Goal: Transaction & Acquisition: Purchase product/service

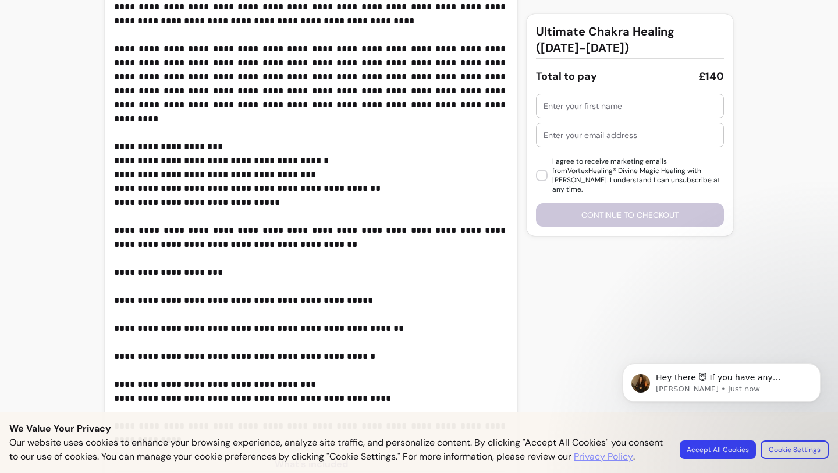
scroll to position [521, 0]
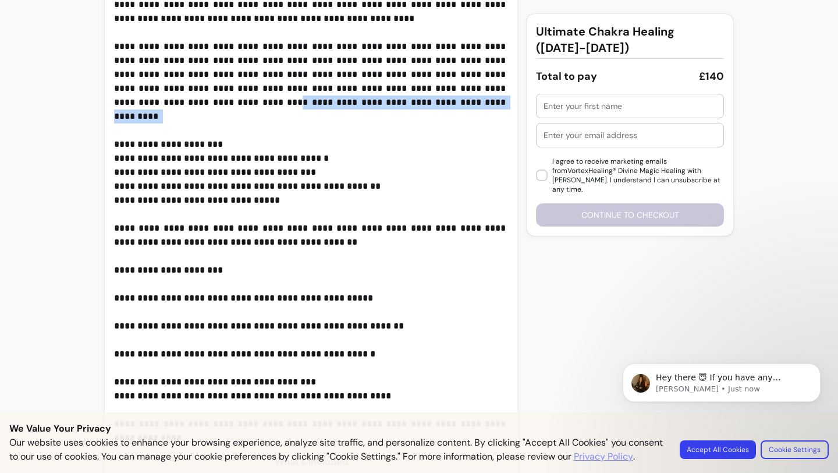
drag, startPoint x: 152, startPoint y: 98, endPoint x: 355, endPoint y: 115, distance: 203.8
click at [355, 115] on p "**********" at bounding box center [311, 123] width 394 height 615
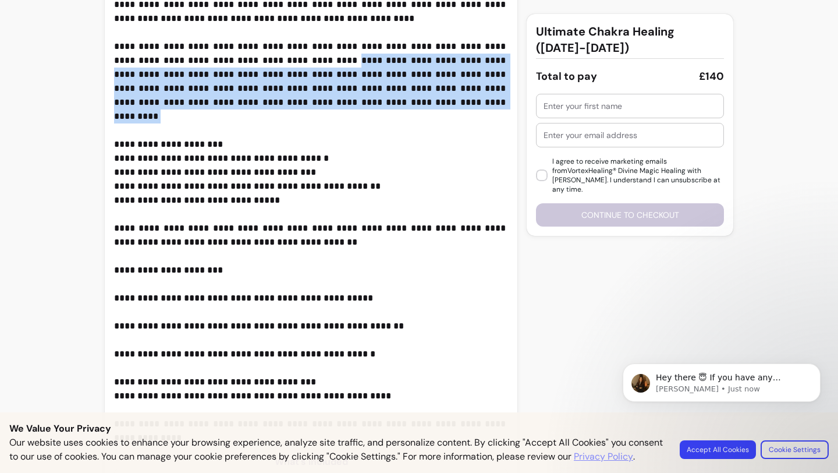
drag, startPoint x: 355, startPoint y: 115, endPoint x: 313, endPoint y: 61, distance: 68.8
click at [313, 61] on p "**********" at bounding box center [311, 123] width 394 height 615
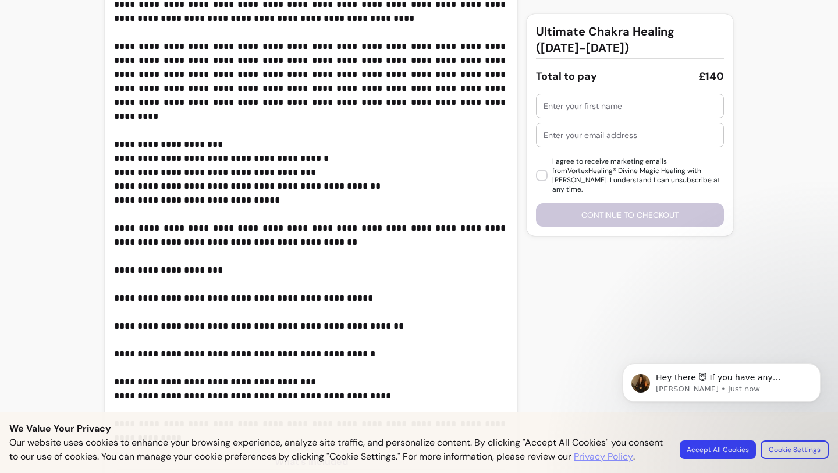
click at [335, 167] on p "**********" at bounding box center [311, 123] width 394 height 615
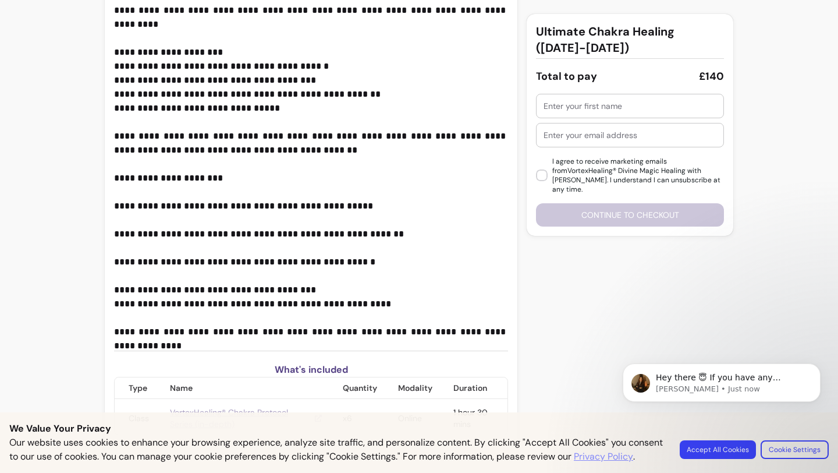
scroll to position [626, 0]
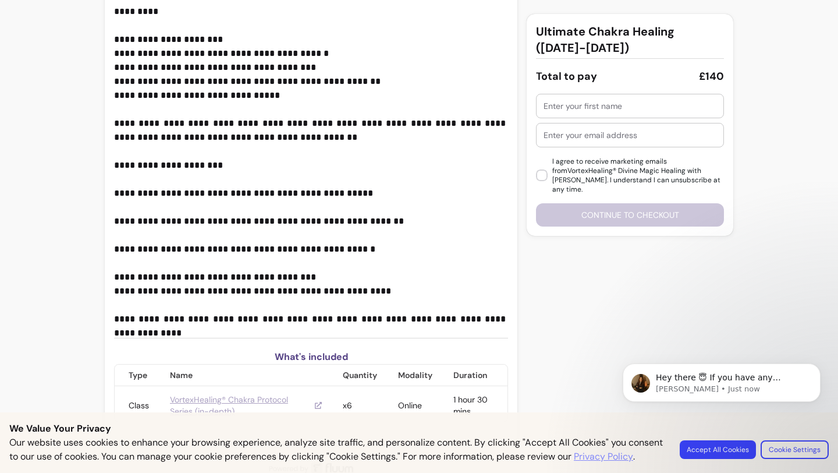
click at [735, 439] on body "Hey there 😇 If you have any question about what you can do with Fluum, I'm here…" at bounding box center [721, 402] width 223 height 119
click at [735, 436] on body "Hey there 😇 If you have any question about what you can do with Fluum, I'm here…" at bounding box center [721, 402] width 223 height 119
click at [712, 446] on body "Hey there 😇 If you have any question about what you can do with Fluum, I'm here…" at bounding box center [721, 402] width 223 height 119
click at [770, 382] on p "Hey there 😇 If you have any question about what you can do with Fluum, I'm here…" at bounding box center [731, 378] width 150 height 12
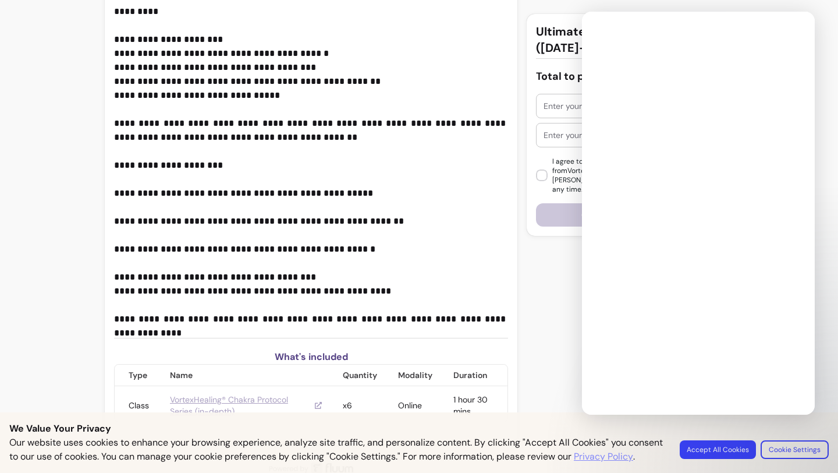
scroll to position [0, 0]
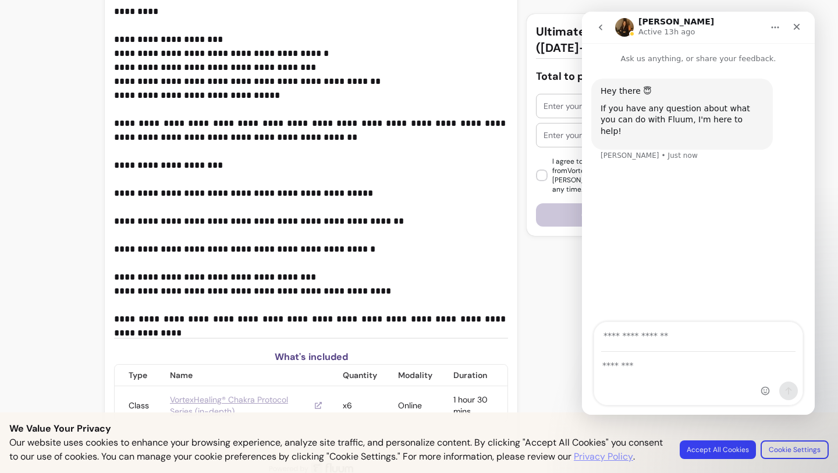
click at [446, 278] on p "**********" at bounding box center [311, 18] width 394 height 615
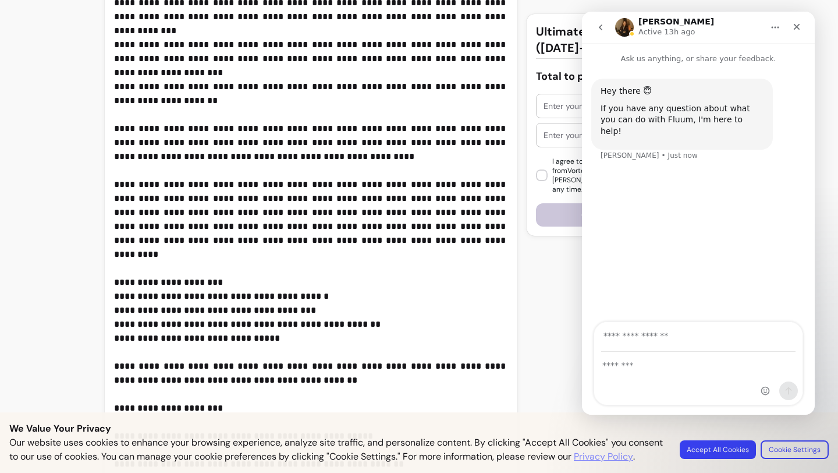
scroll to position [286, 0]
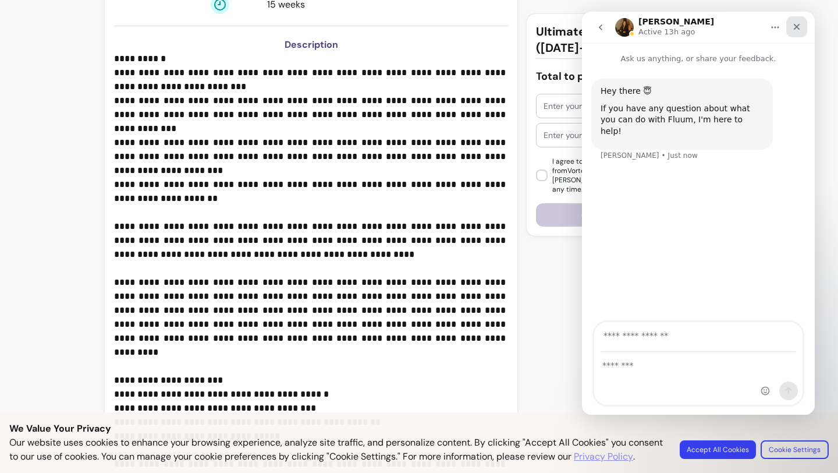
click at [793, 29] on icon "Close" at bounding box center [796, 26] width 9 height 9
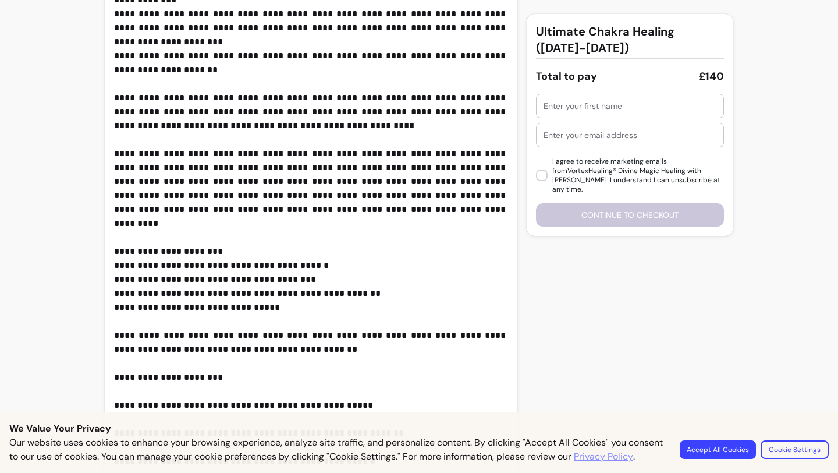
scroll to position [626, 0]
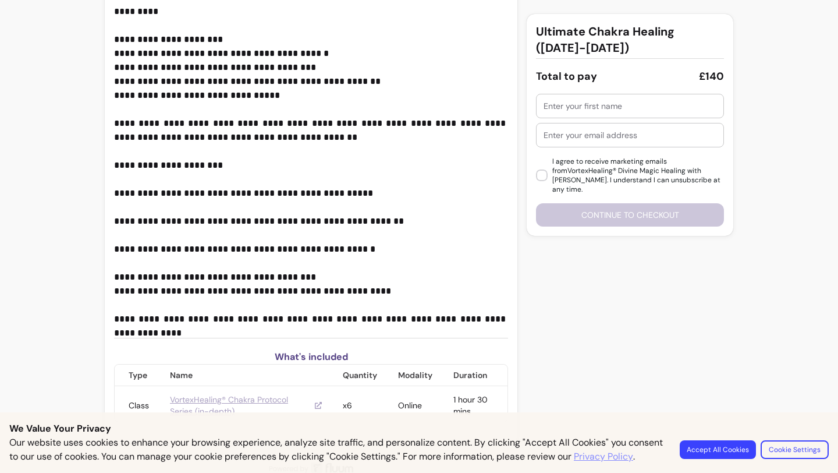
click at [406, 328] on div "**********" at bounding box center [311, 20] width 394 height 828
click at [708, 446] on button "Accept All Cookies" at bounding box center [718, 449] width 74 height 18
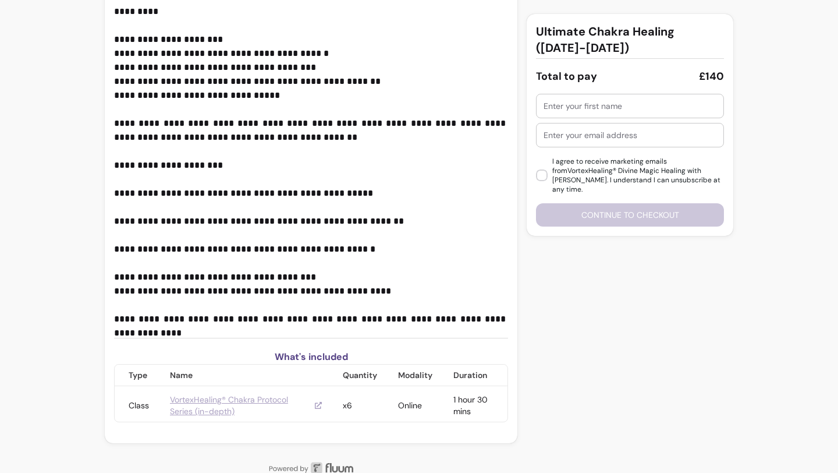
click at [221, 402] on link "VortexHealing® Chakra Protocol Series (in-depth)" at bounding box center [246, 404] width 152 height 23
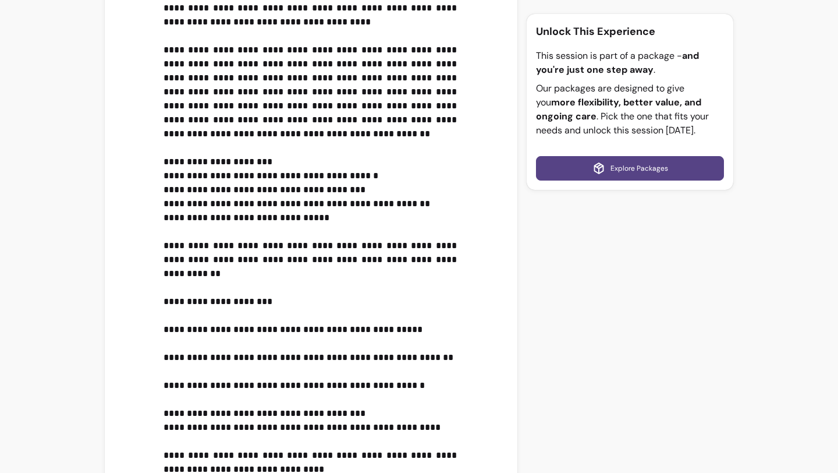
scroll to position [444, 0]
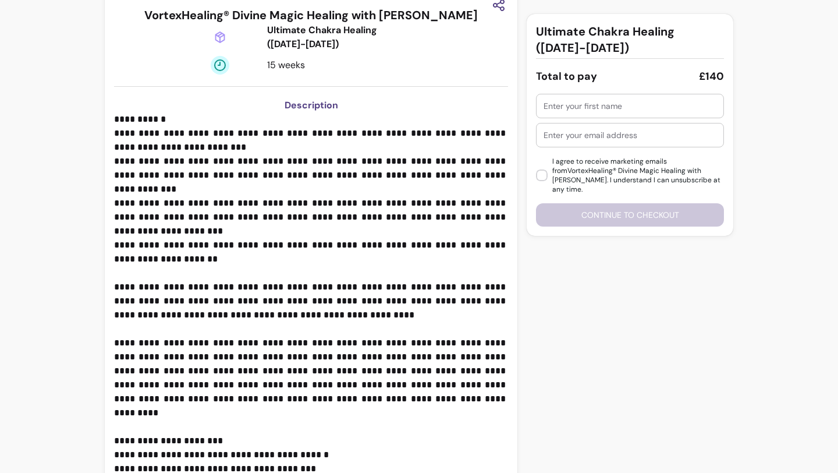
scroll to position [228, 0]
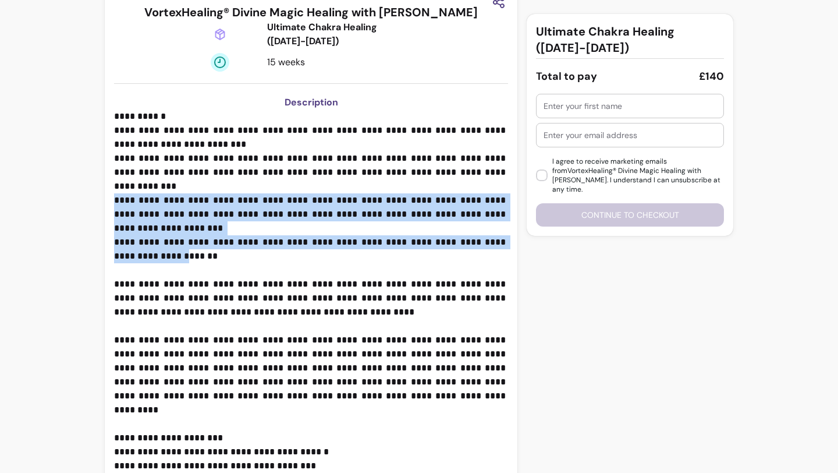
drag, startPoint x: 115, startPoint y: 200, endPoint x: 133, endPoint y: 260, distance: 62.6
click at [133, 260] on p "**********" at bounding box center [311, 416] width 394 height 615
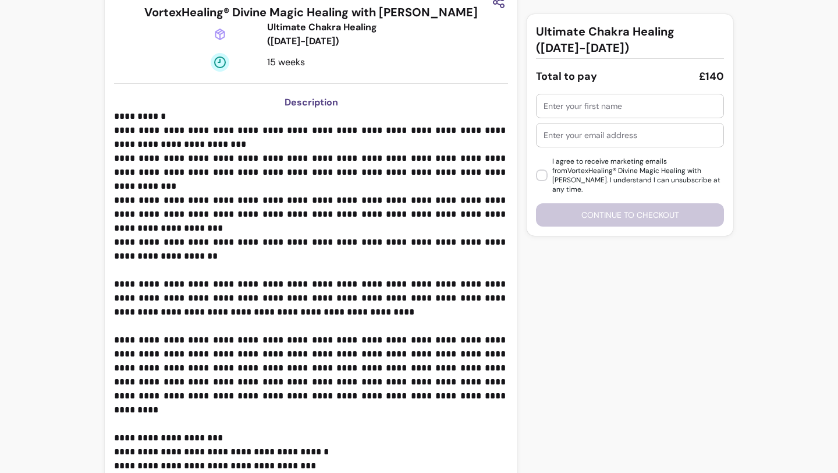
click at [178, 260] on p "**********" at bounding box center [311, 416] width 394 height 615
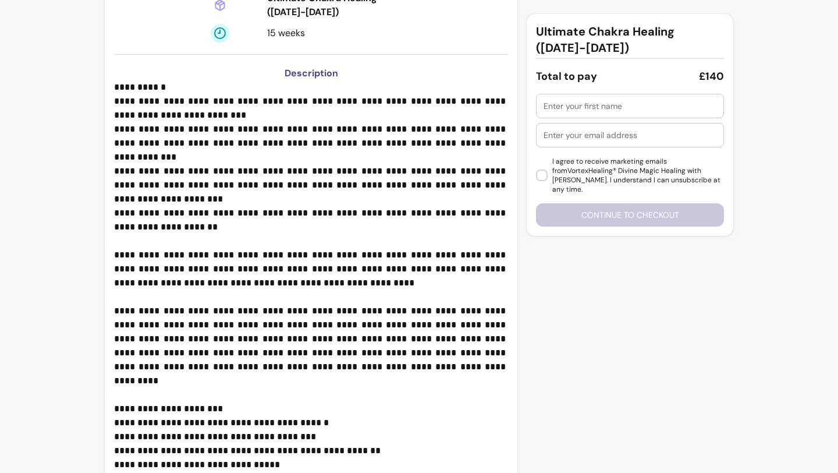
scroll to position [276, 0]
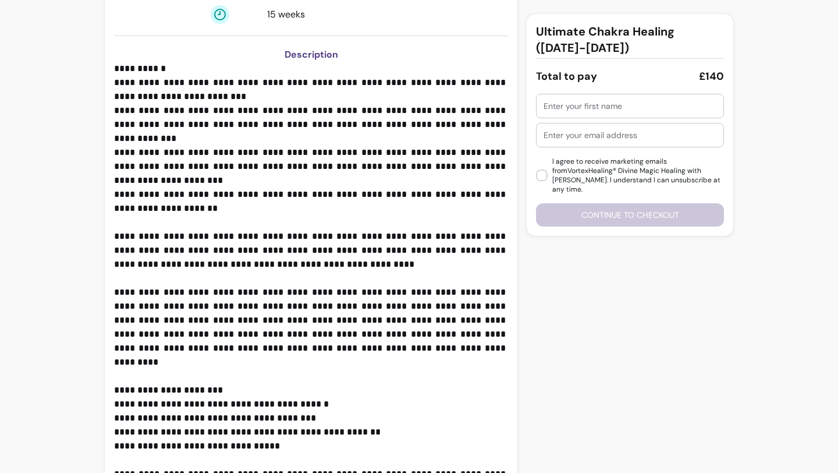
click at [622, 108] on input "text" at bounding box center [630, 106] width 173 height 12
type input "Carrie"
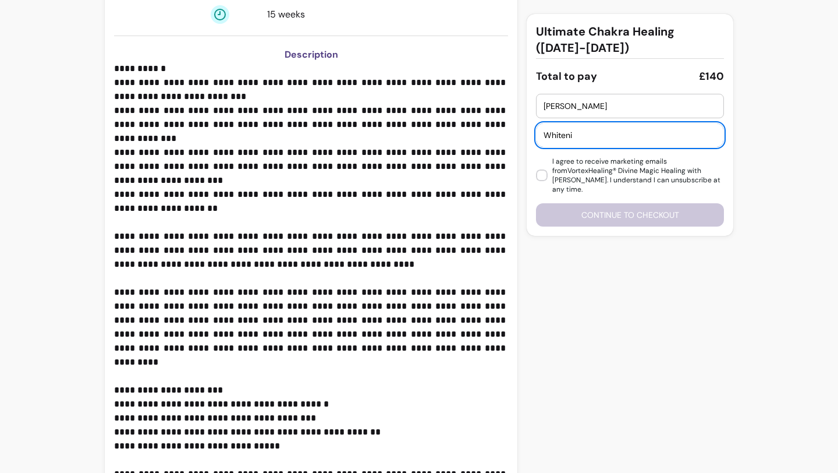
type input "Whitenightc@live.com"
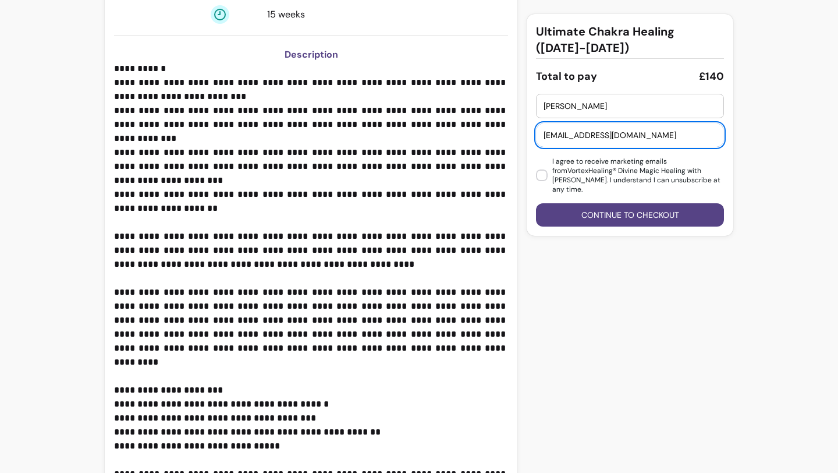
click at [656, 208] on button "Continue to checkout" at bounding box center [630, 214] width 188 height 23
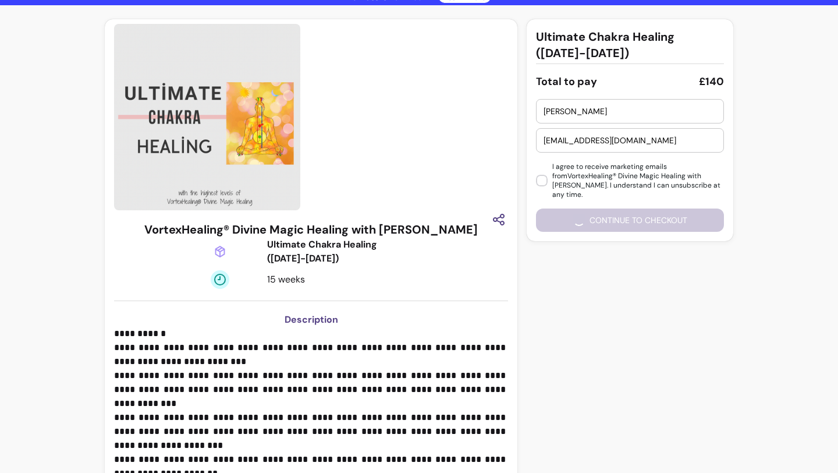
scroll to position [12, 0]
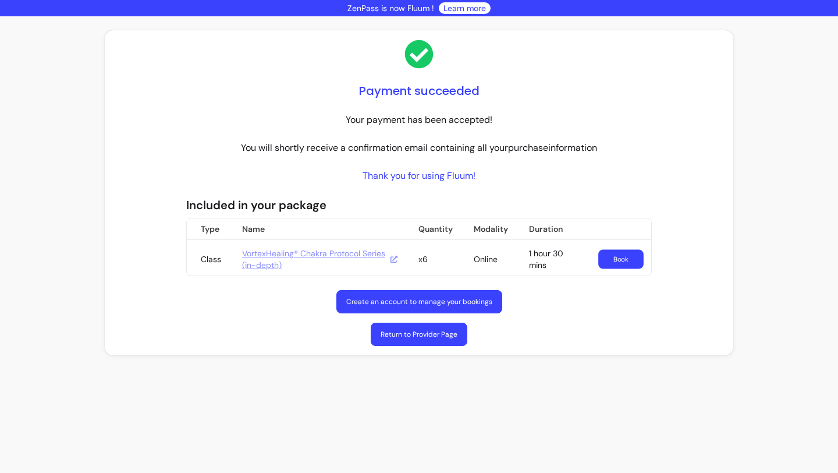
click at [632, 259] on link "Book" at bounding box center [620, 259] width 45 height 19
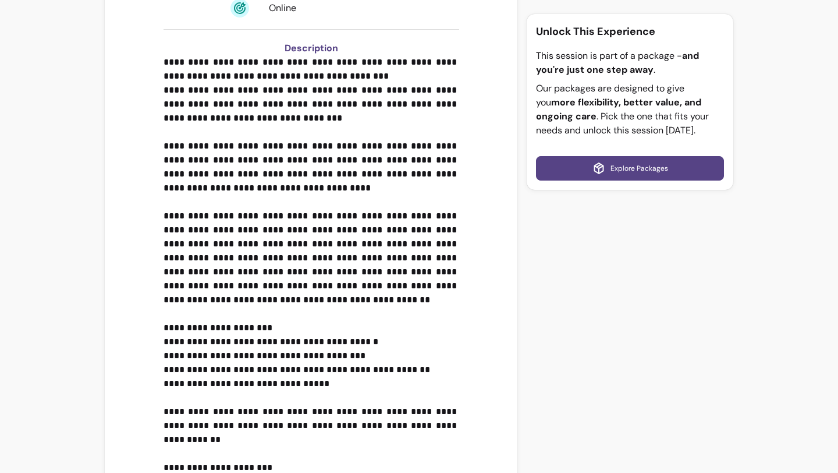
scroll to position [287, 0]
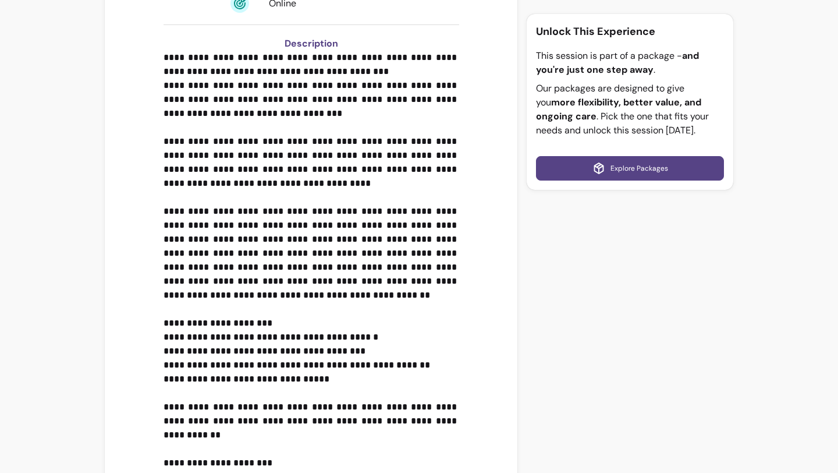
click at [613, 168] on link "Explore Packages" at bounding box center [630, 168] width 188 height 24
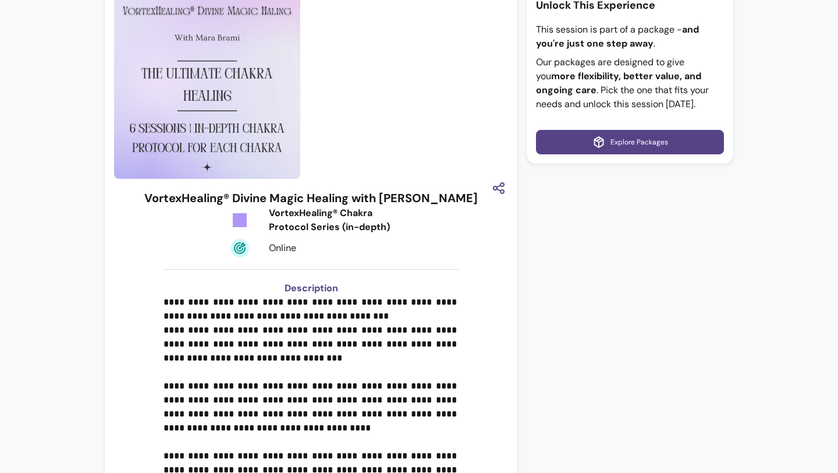
scroll to position [0, 0]
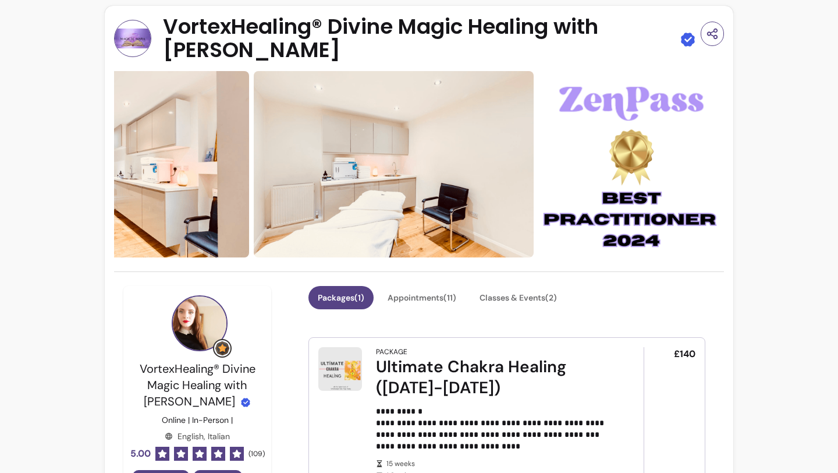
scroll to position [17, 0]
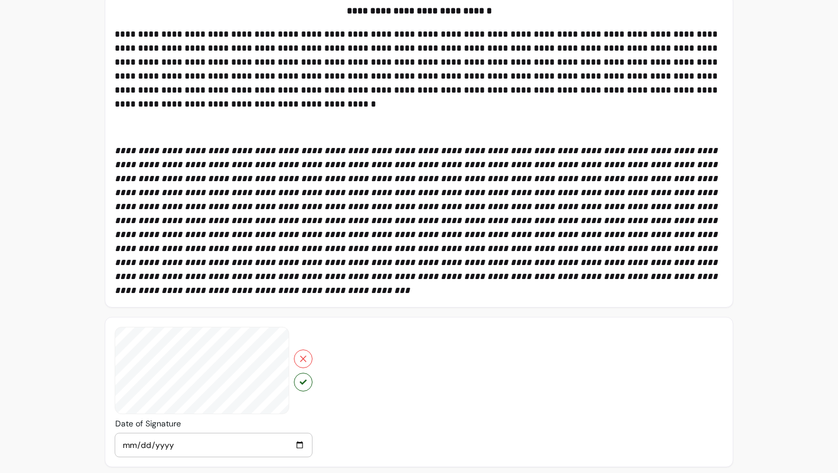
scroll to position [317, 0]
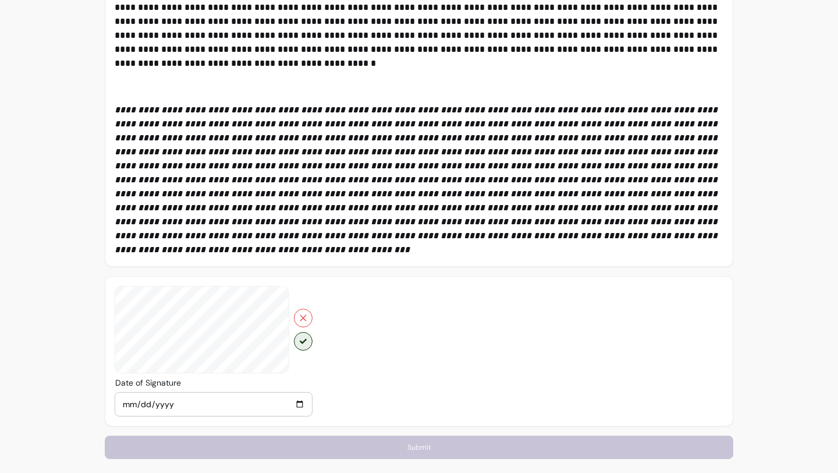
click at [303, 342] on icon "button" at bounding box center [303, 340] width 7 height 5
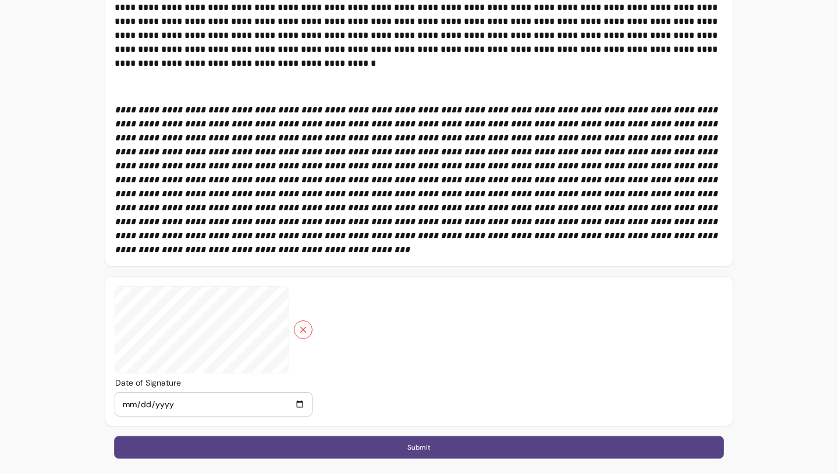
click at [239, 444] on button "Submit" at bounding box center [419, 446] width 610 height 23
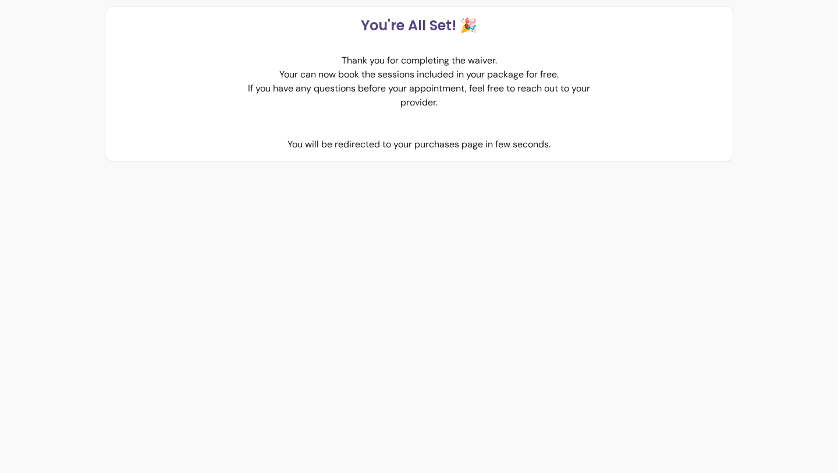
scroll to position [0, 0]
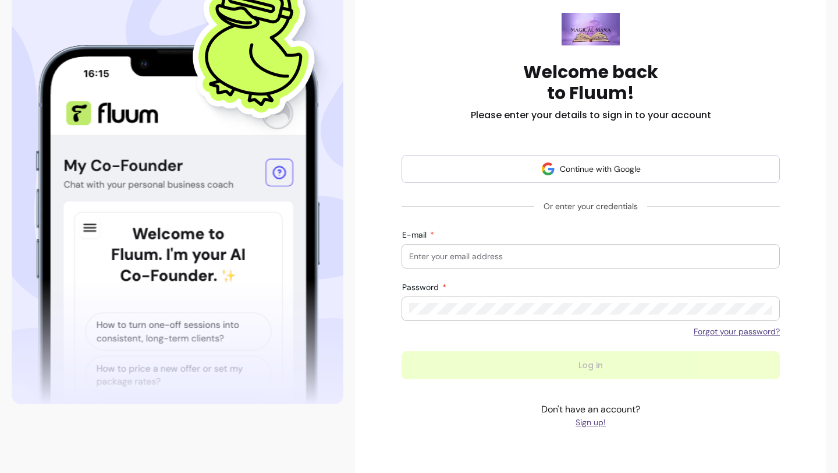
scroll to position [173, 0]
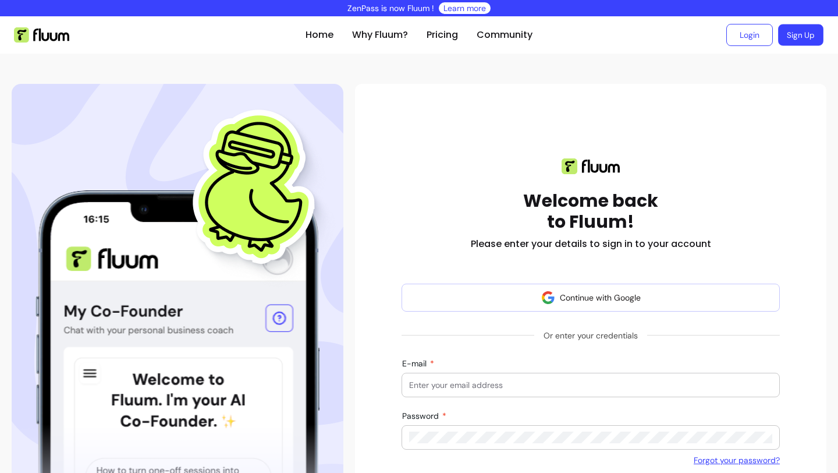
click at [807, 41] on link "Sign Up" at bounding box center [800, 35] width 45 height 22
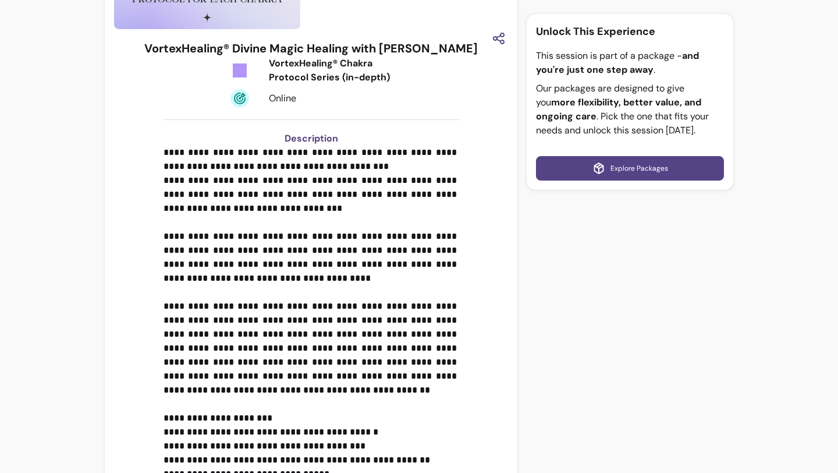
scroll to position [208, 0]
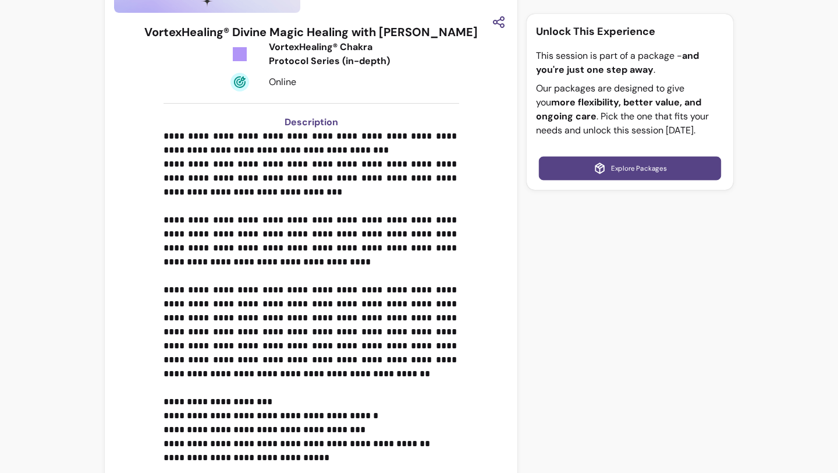
click at [599, 174] on icon at bounding box center [599, 167] width 13 height 13
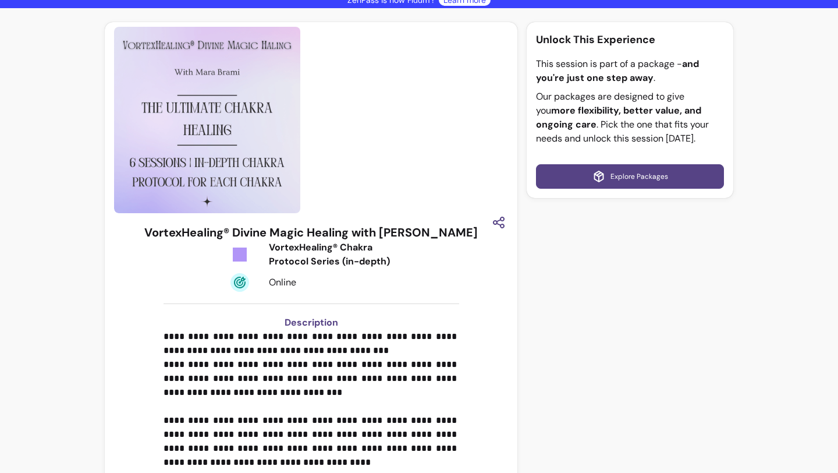
scroll to position [0, 0]
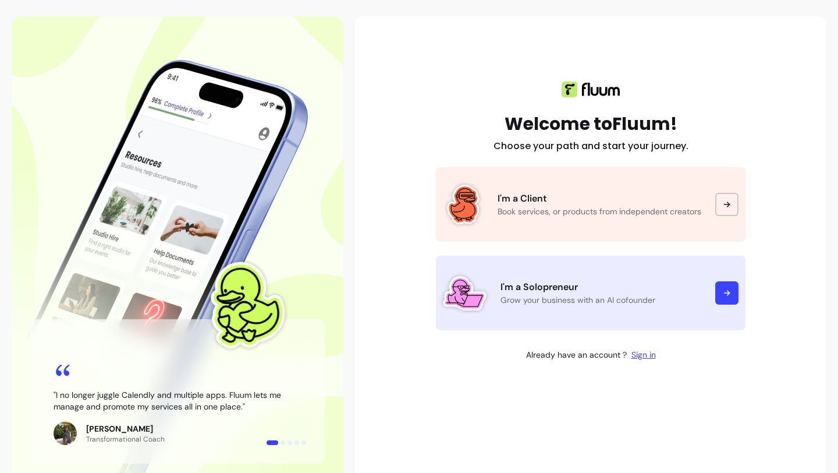
scroll to position [69, 0]
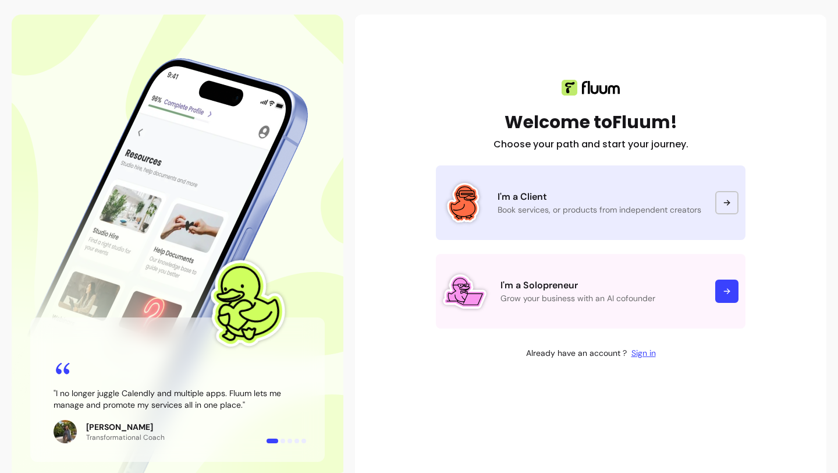
click at [731, 203] on icon at bounding box center [726, 202] width 9 height 9
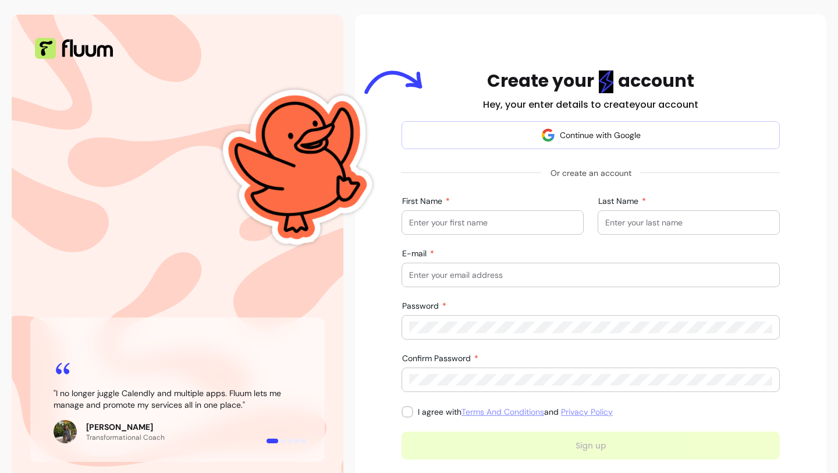
click at [464, 233] on div at bounding box center [492, 222] width 167 height 23
type input "C"
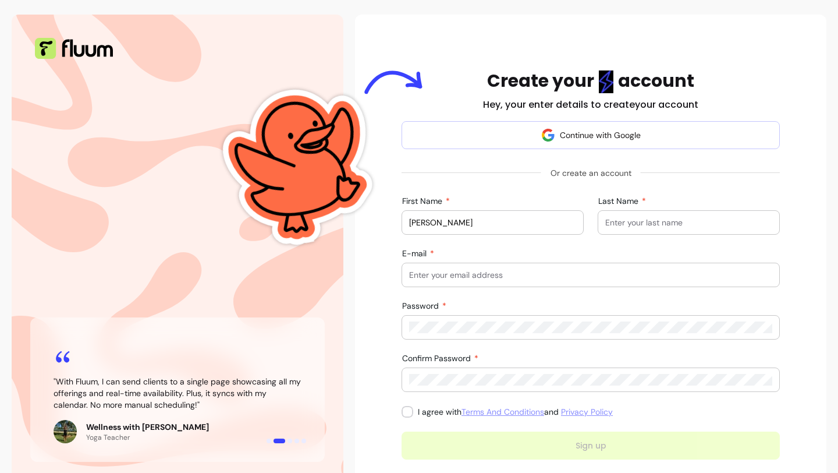
type input "Carrie"
type input "Whitenight"
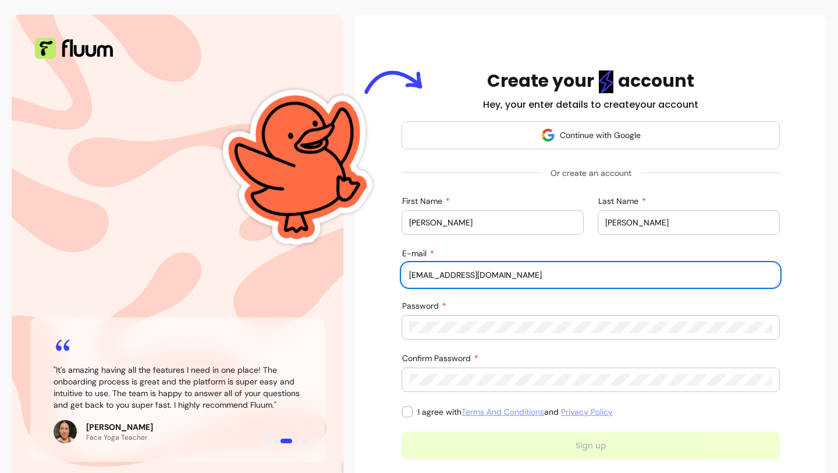
type input "Whitenightc@live.com"
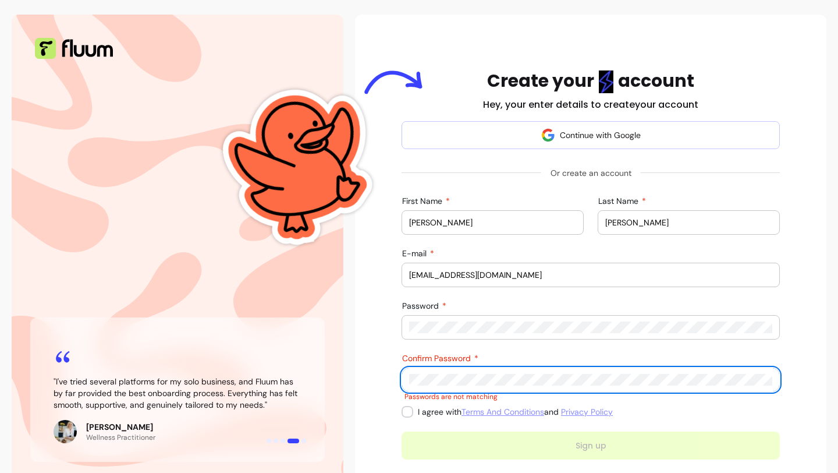
click at [564, 286] on div "E-mail Whitenightc@live.com" at bounding box center [591, 274] width 378 height 24
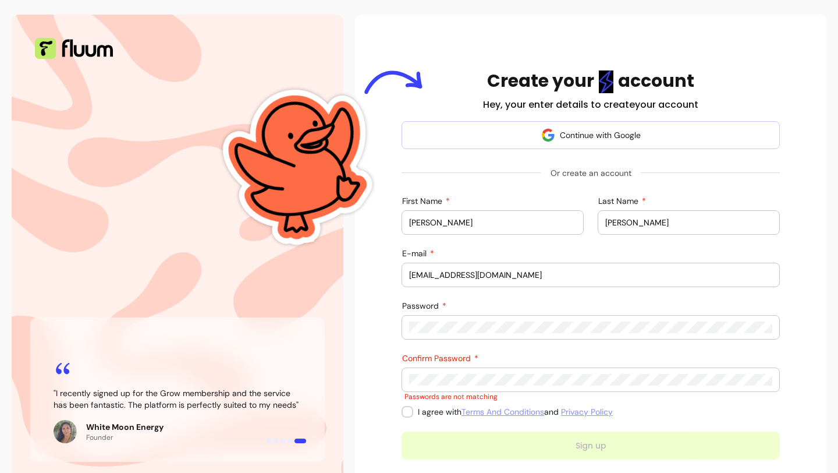
click at [406, 372] on div "Confirm Password" at bounding box center [590, 379] width 377 height 23
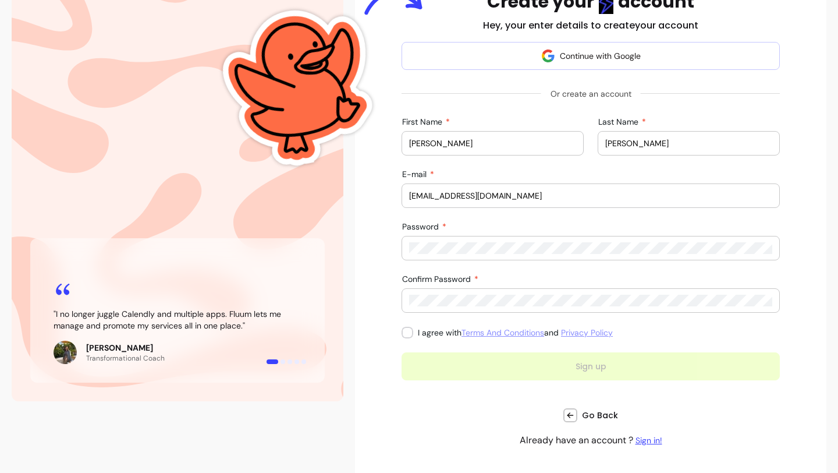
scroll to position [190, 0]
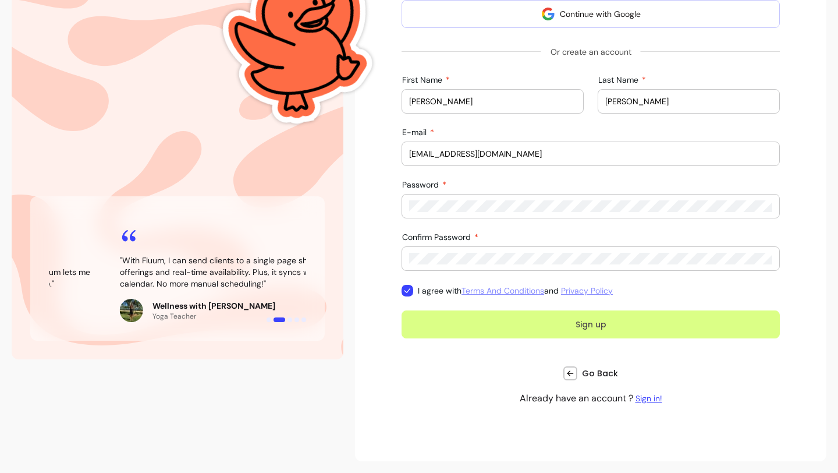
click at [626, 316] on button "Sign up" at bounding box center [591, 324] width 378 height 28
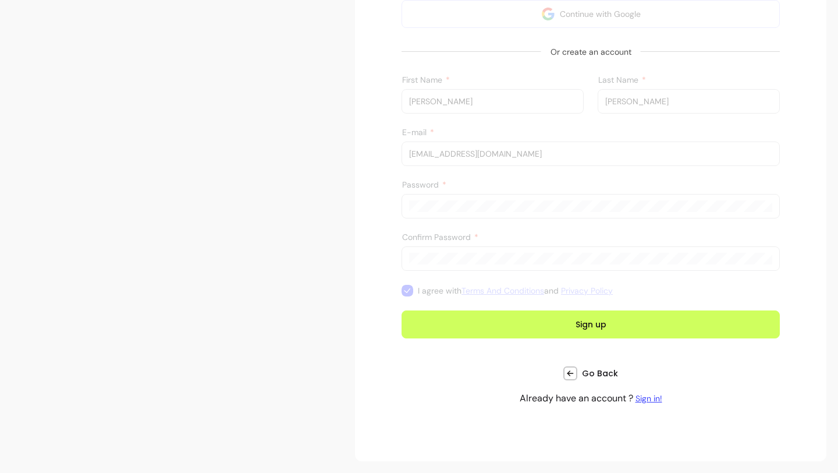
scroll to position [88, 0]
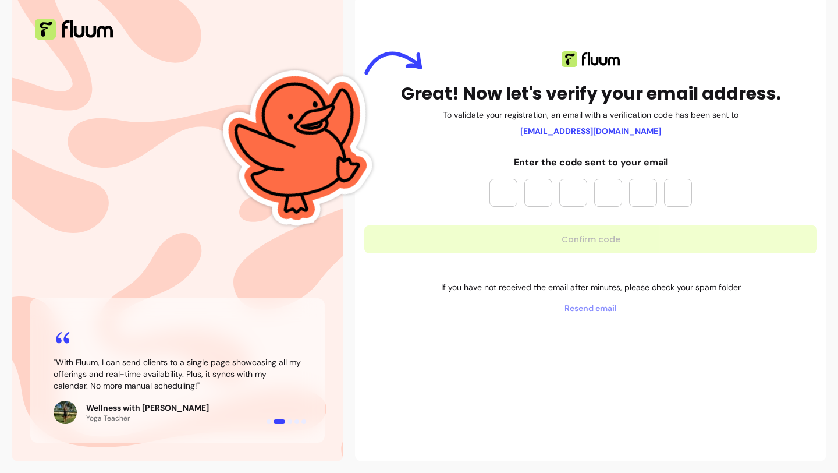
click at [503, 195] on input "Please enter OTP character 1" at bounding box center [503, 193] width 28 height 28
paste input "*"
type input "*"
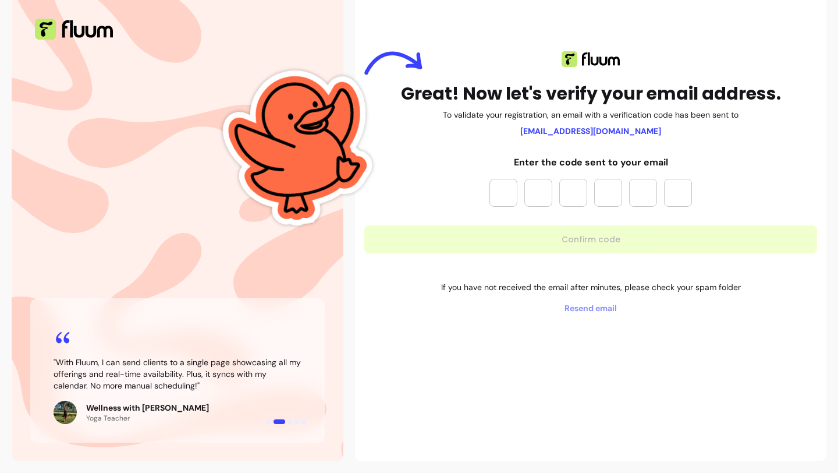
type input "*"
click at [490, 198] on input "Please enter OTP character 1" at bounding box center [503, 193] width 28 height 28
click at [474, 200] on div "Great! Now let's verify your email address. To validate your registration, an e…" at bounding box center [590, 182] width 453 height 262
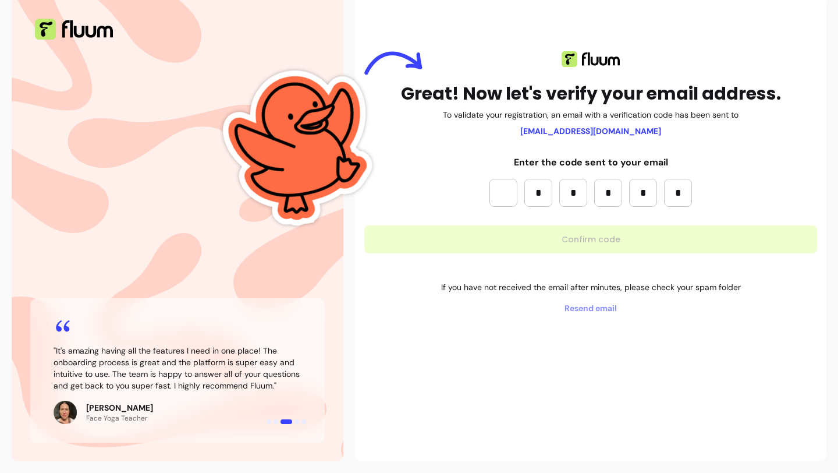
click at [474, 200] on div "Great! Now let's verify your email address. To validate your registration, an e…" at bounding box center [590, 182] width 453 height 262
click at [514, 190] on input "Please enter OTP character 1" at bounding box center [503, 193] width 28 height 28
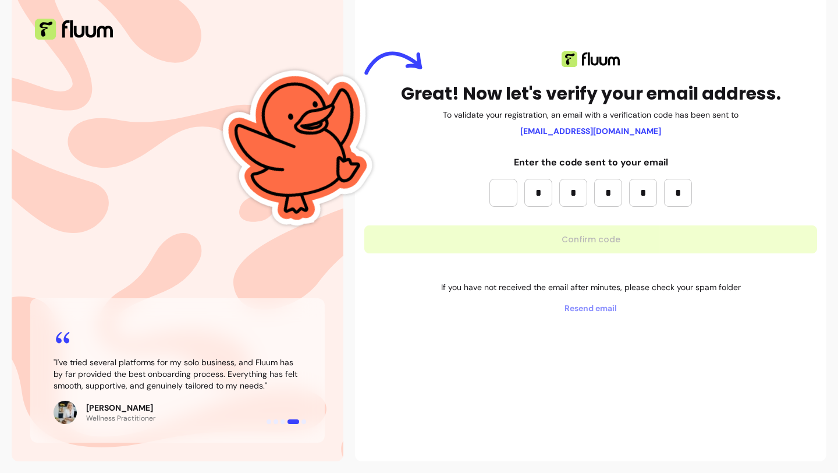
click at [510, 198] on input "Please enter OTP character 1" at bounding box center [503, 193] width 28 height 28
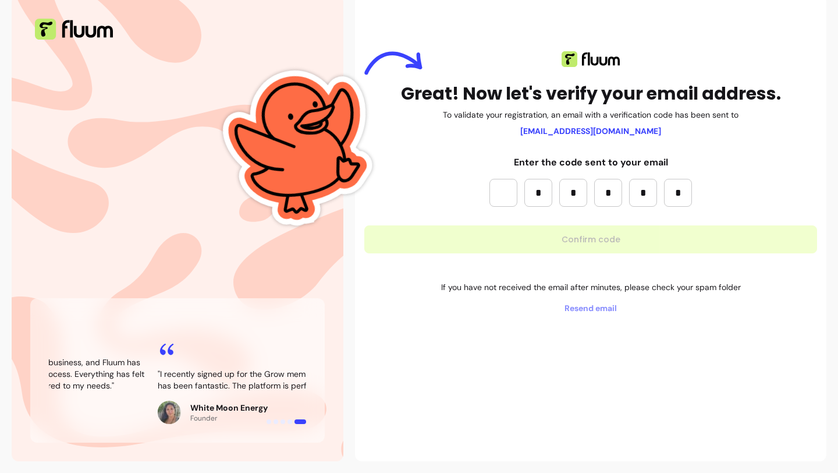
type input "*"
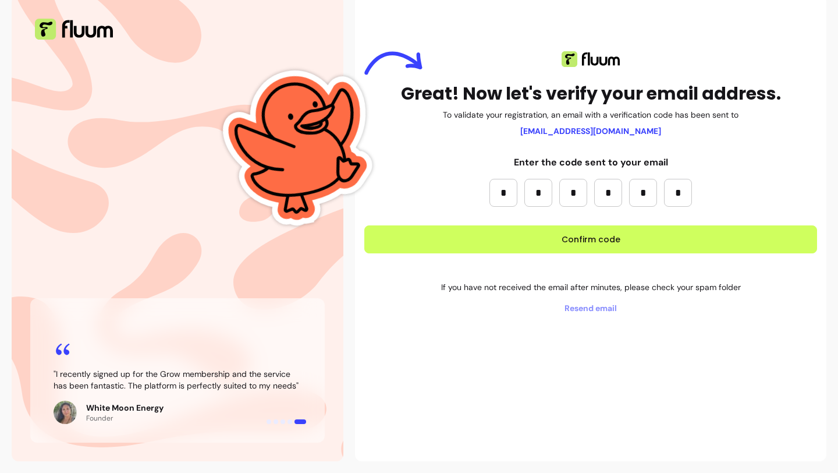
click at [543, 190] on input "*" at bounding box center [538, 193] width 28 height 28
type input "*"
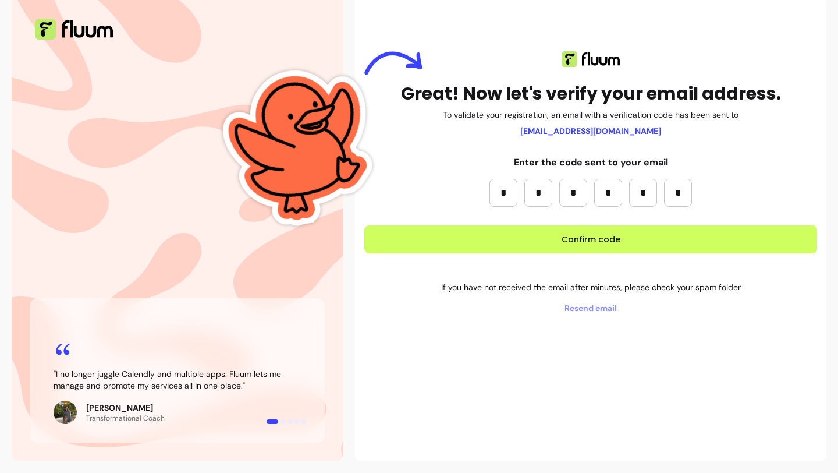
type input "*"
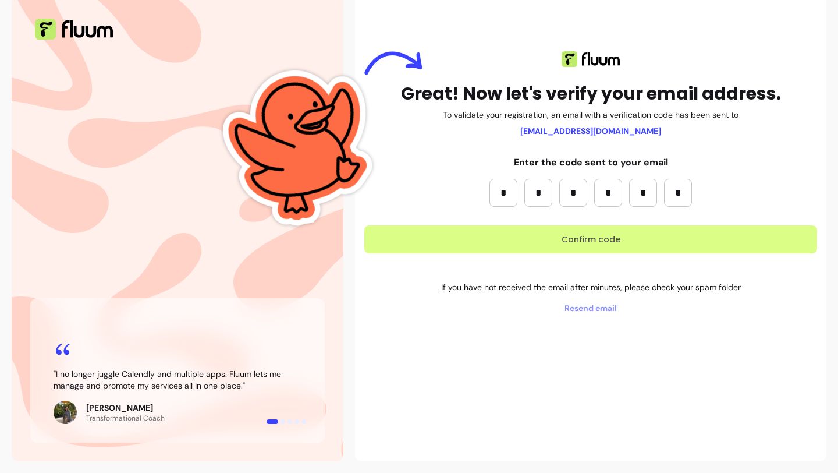
click at [648, 242] on button "Confirm code" at bounding box center [590, 239] width 453 height 28
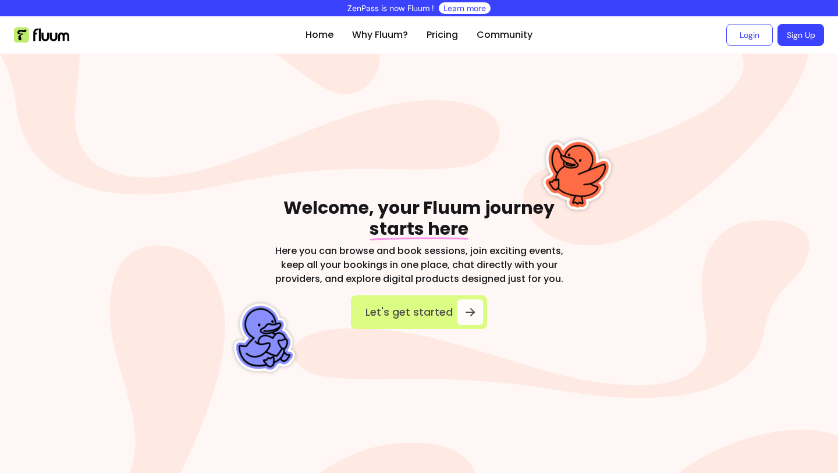
click at [387, 319] on span "Let's get started" at bounding box center [408, 312] width 87 height 16
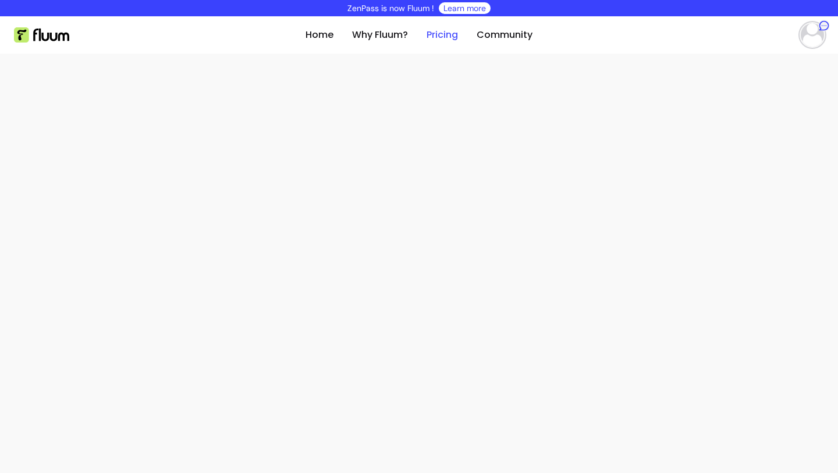
click at [445, 39] on link "Pricing" at bounding box center [442, 35] width 31 height 14
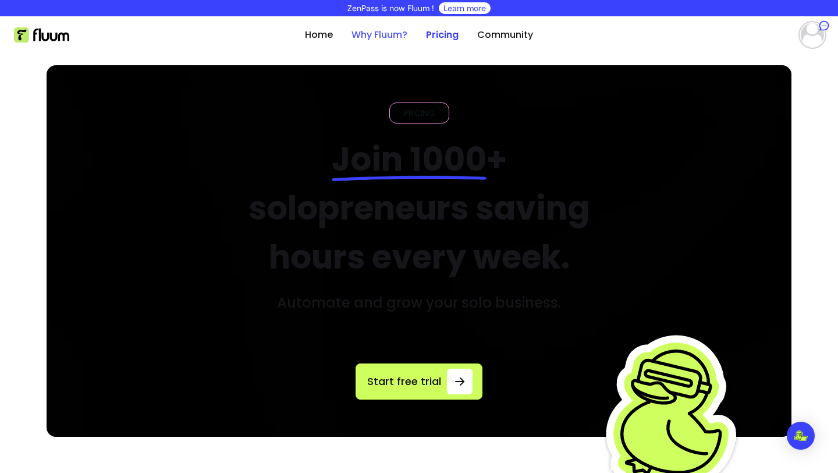
click at [360, 32] on link "Why Fluum?" at bounding box center [379, 35] width 56 height 14
click at [319, 30] on link "Home" at bounding box center [319, 35] width 28 height 14
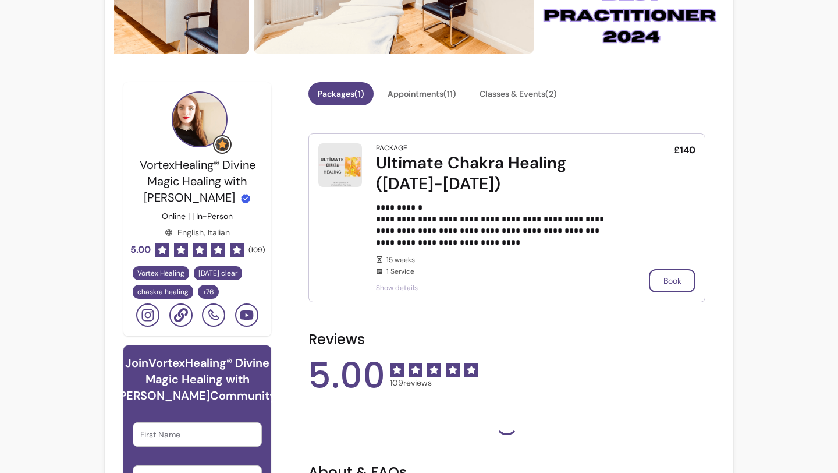
scroll to position [230, 0]
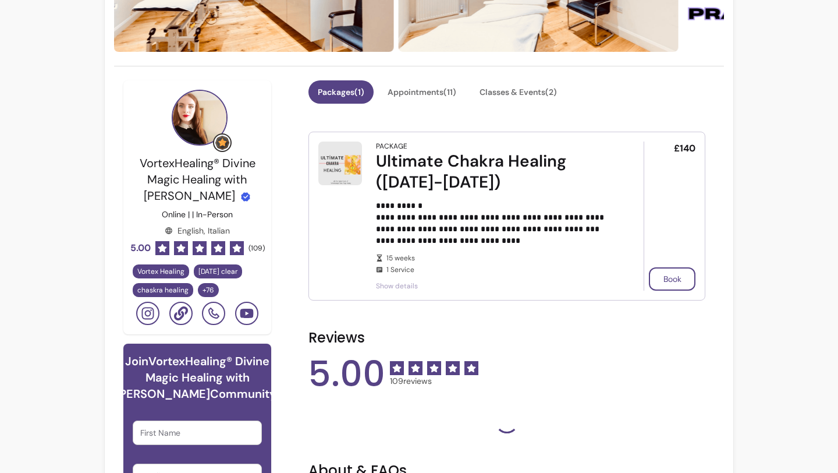
click at [402, 281] on span "Show details" at bounding box center [493, 285] width 235 height 9
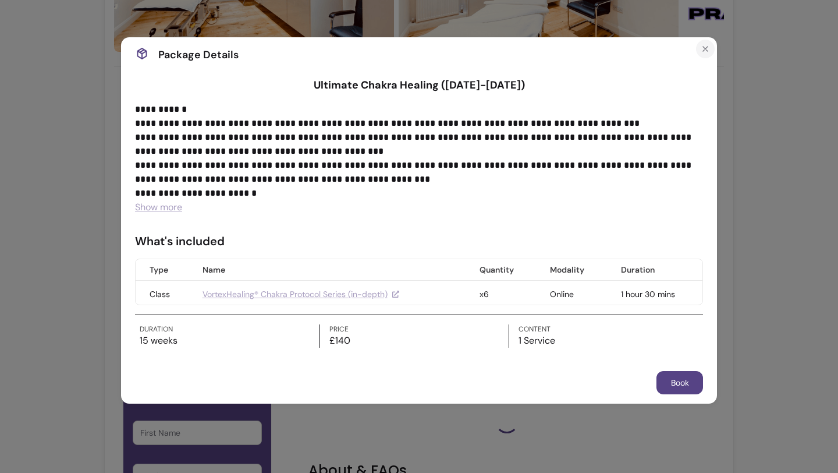
click at [706, 47] on icon "Close" at bounding box center [705, 48] width 9 height 9
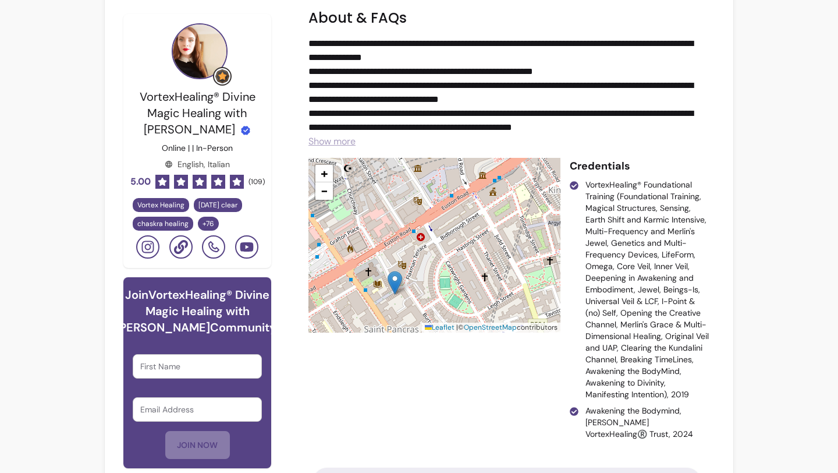
scroll to position [699, 0]
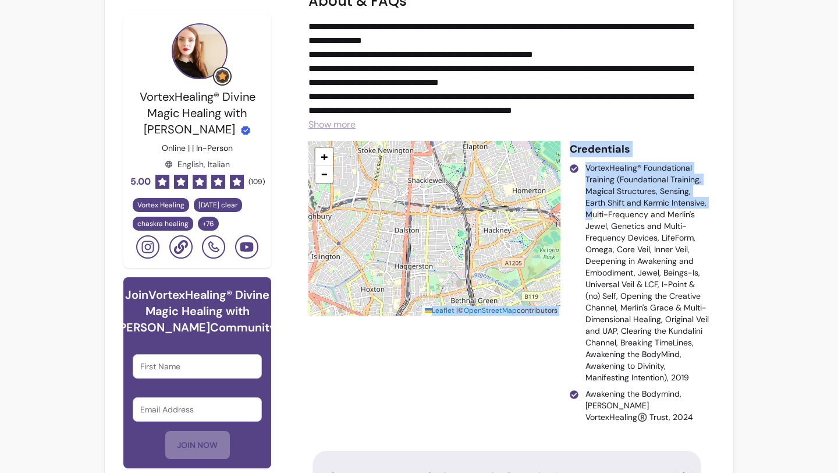
drag, startPoint x: 439, startPoint y: 245, endPoint x: 590, endPoint y: 207, distance: 155.0
click at [591, 207] on div "+ − Leaflet | © OpenStreetMap contributors Credentials VortexHealing® Foundatio…" at bounding box center [502, 282] width 388 height 282
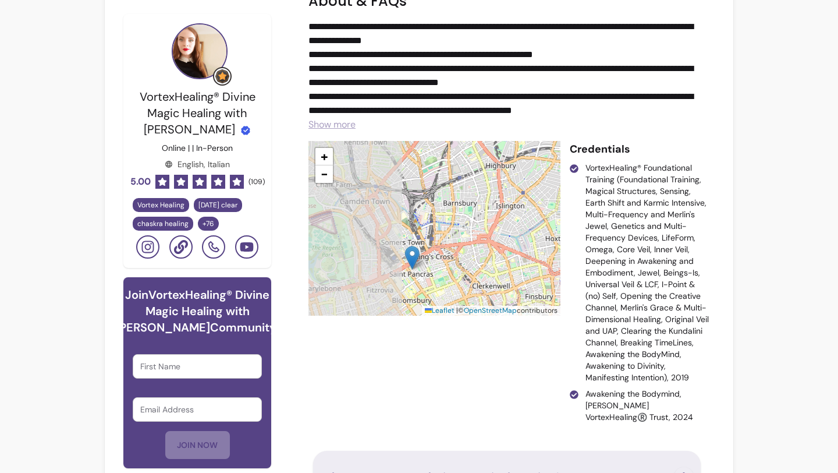
drag, startPoint x: 371, startPoint y: 222, endPoint x: 555, endPoint y: 171, distance: 191.3
click at [555, 171] on div "+ − Leaflet | © OpenStreetMap contributors" at bounding box center [434, 228] width 252 height 175
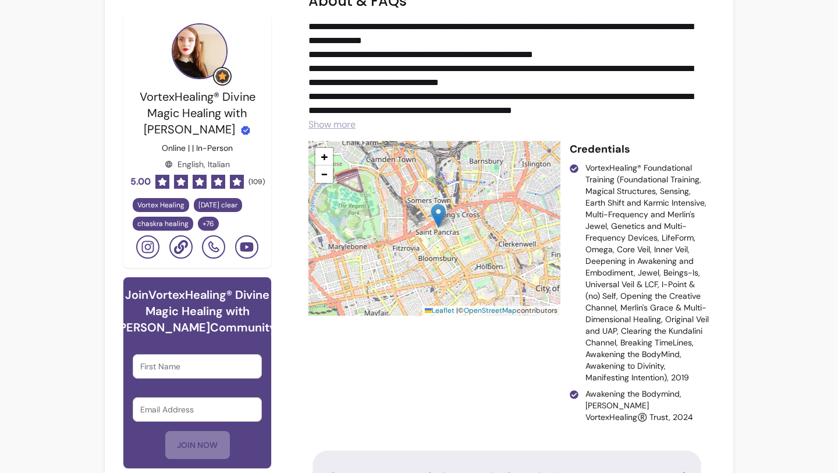
drag, startPoint x: 434, startPoint y: 270, endPoint x: 467, endPoint y: 223, distance: 58.0
click at [467, 223] on div "+ − Leaflet | © OpenStreetMap contributors" at bounding box center [434, 228] width 252 height 175
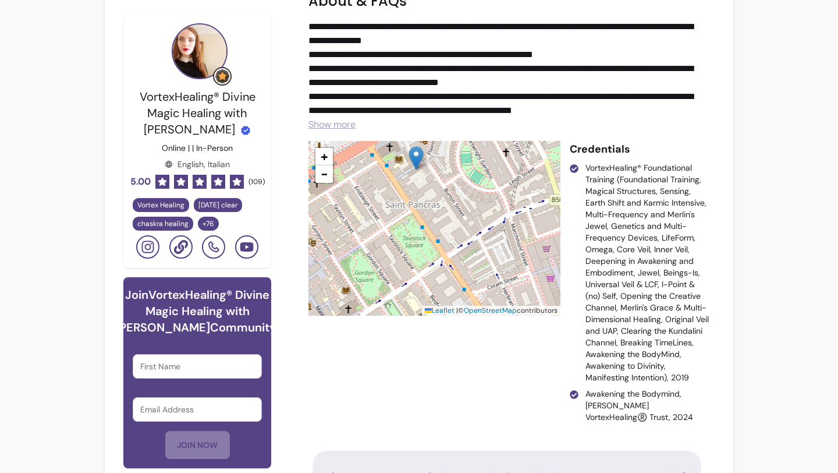
drag, startPoint x: 400, startPoint y: 219, endPoint x: 539, endPoint y: 246, distance: 141.2
click at [539, 246] on div "+ − Leaflet | © OpenStreetMap contributors" at bounding box center [434, 228] width 252 height 175
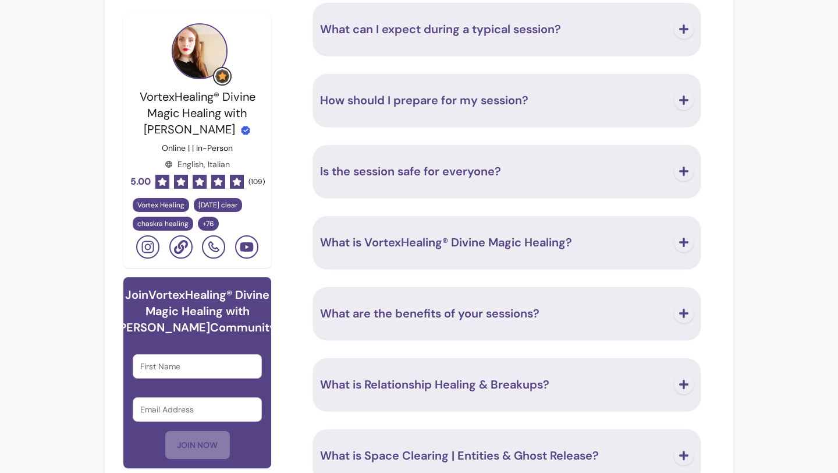
scroll to position [1155, 0]
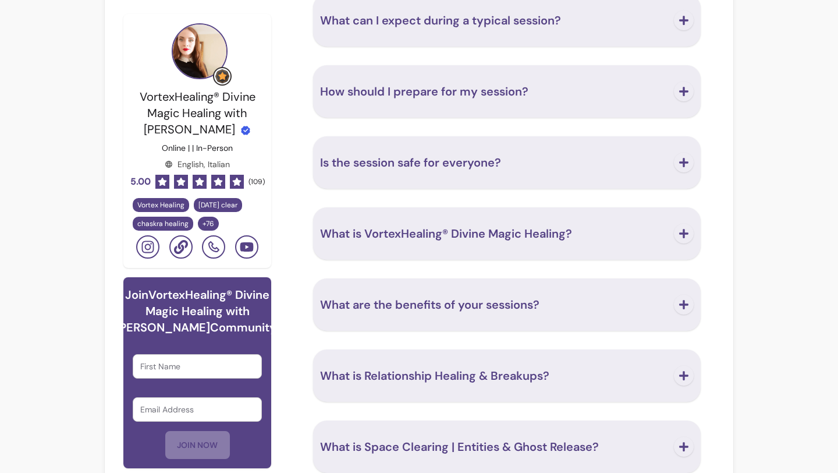
click at [425, 155] on span "Is the session safe for everyone?" at bounding box center [410, 162] width 181 height 15
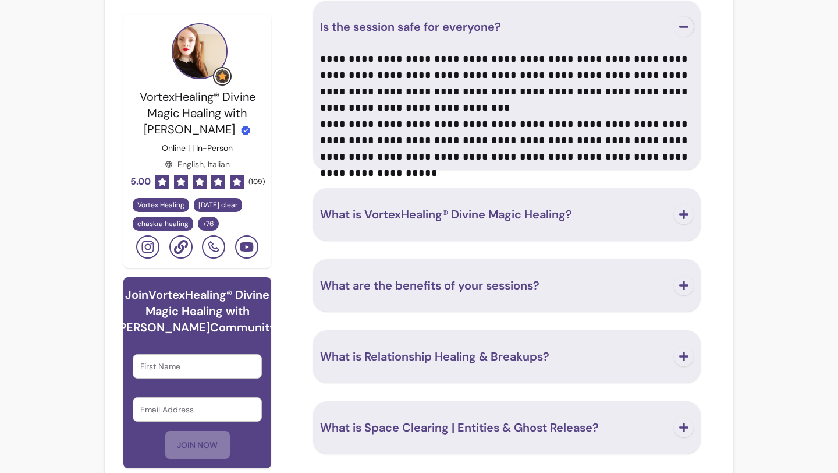
scroll to position [1295, 0]
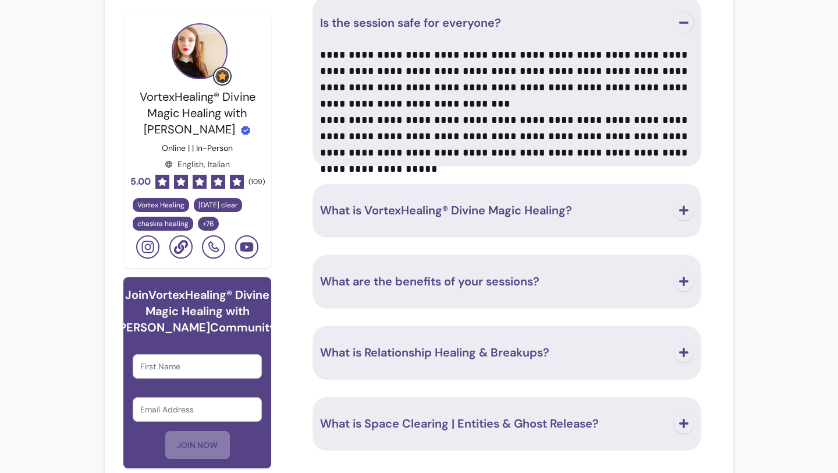
click at [412, 203] on span "What is VortexHealing® Divine Magic Healing?" at bounding box center [446, 210] width 252 height 15
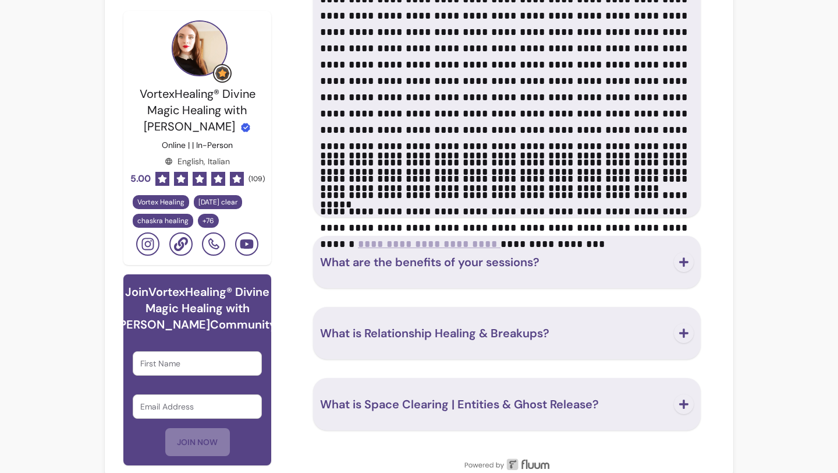
scroll to position [2293, 0]
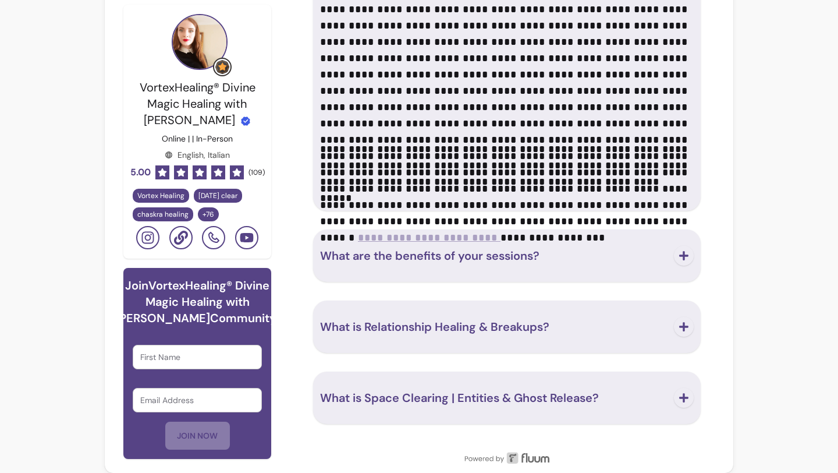
click at [408, 248] on span "What are the benefits of your sessions?" at bounding box center [429, 255] width 219 height 15
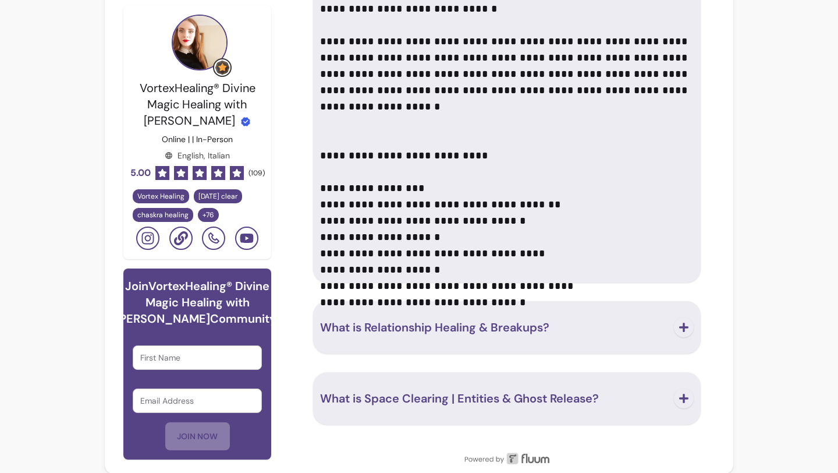
scroll to position [2931, 0]
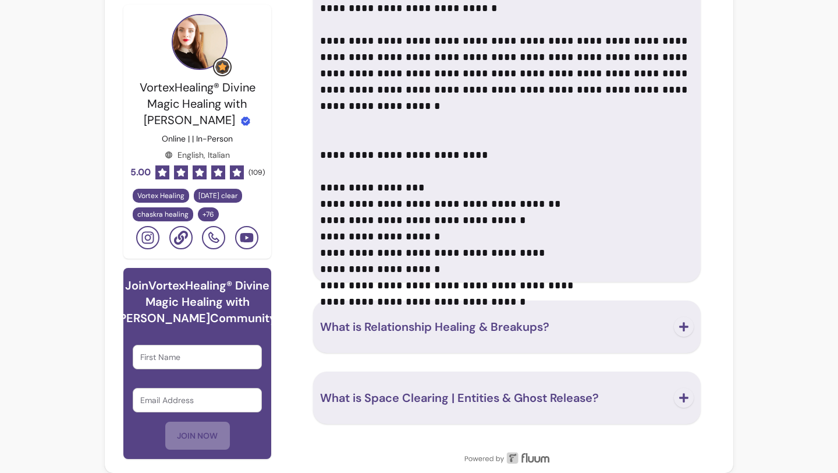
click at [370, 322] on span "What is Relationship Healing & Breakups?" at bounding box center [434, 326] width 229 height 15
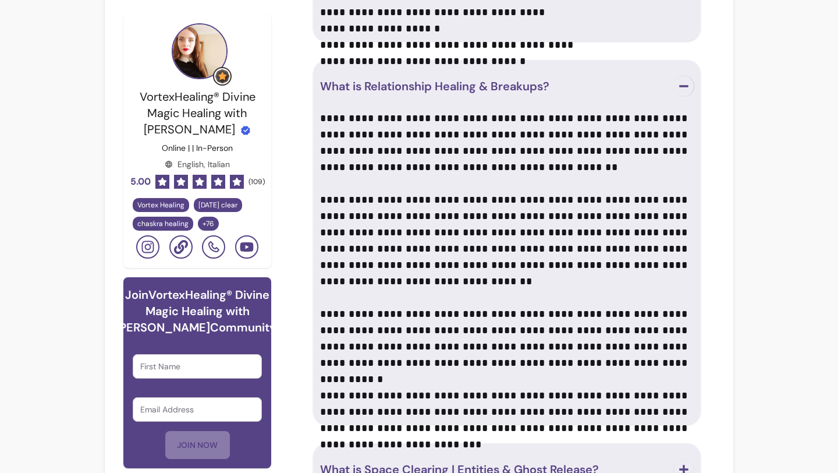
scroll to position [3243, 0]
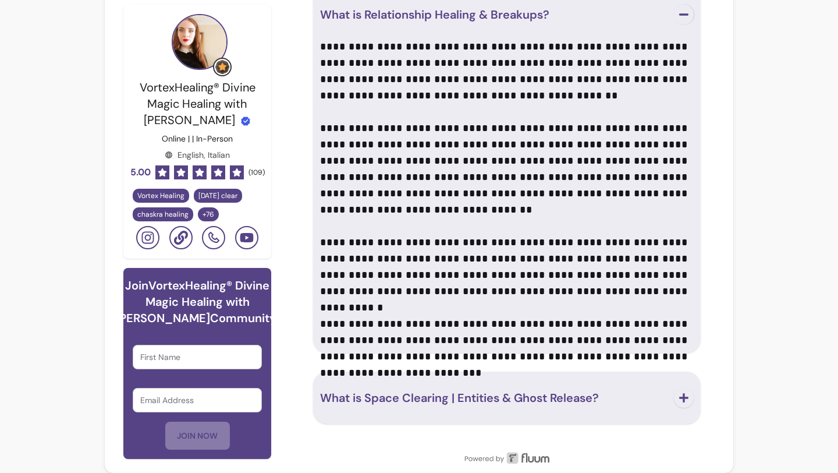
click at [395, 390] on span "What is Space Clearing | Entities & Ghost Release?" at bounding box center [459, 397] width 279 height 15
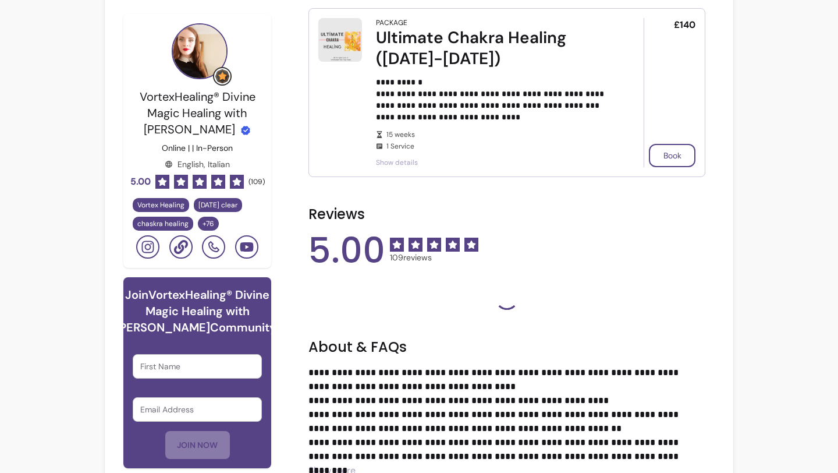
scroll to position [326, 0]
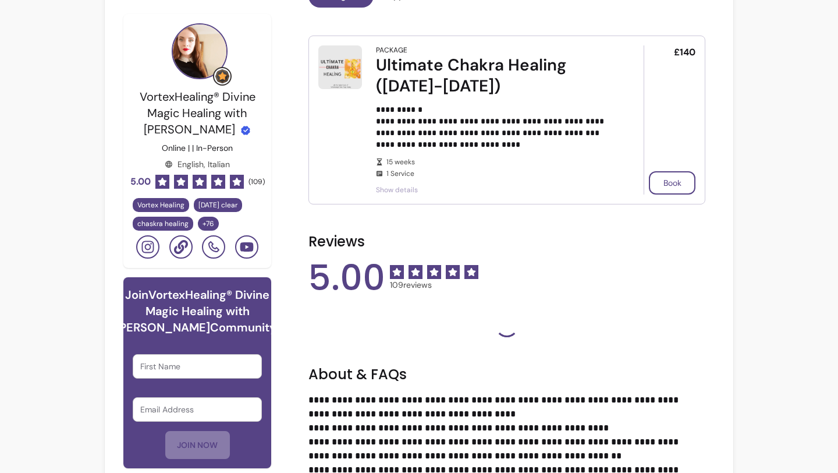
click at [351, 267] on span "5.00" at bounding box center [346, 277] width 77 height 35
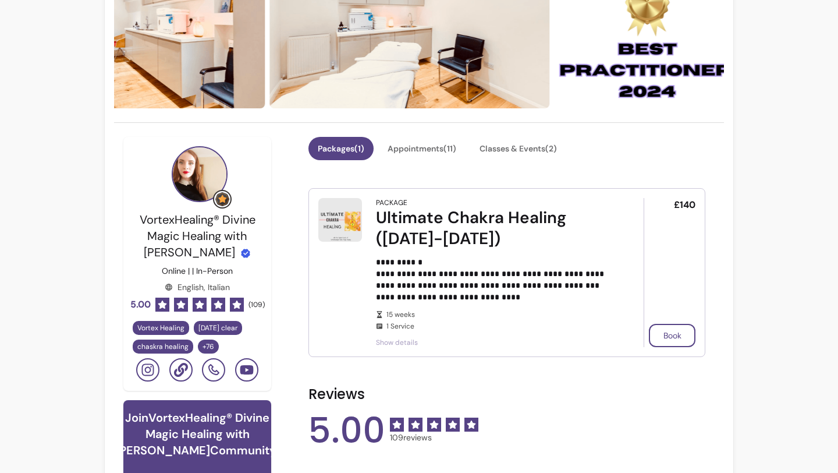
scroll to position [172, 0]
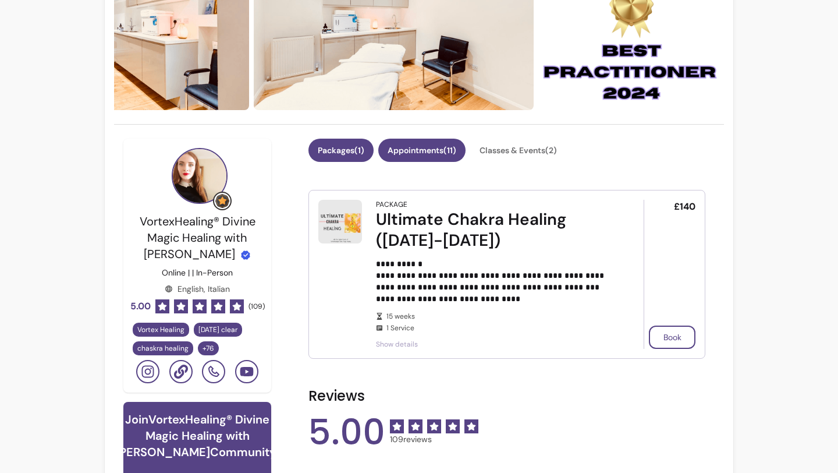
click at [434, 143] on button "Appointments ( 11 )" at bounding box center [421, 150] width 87 height 23
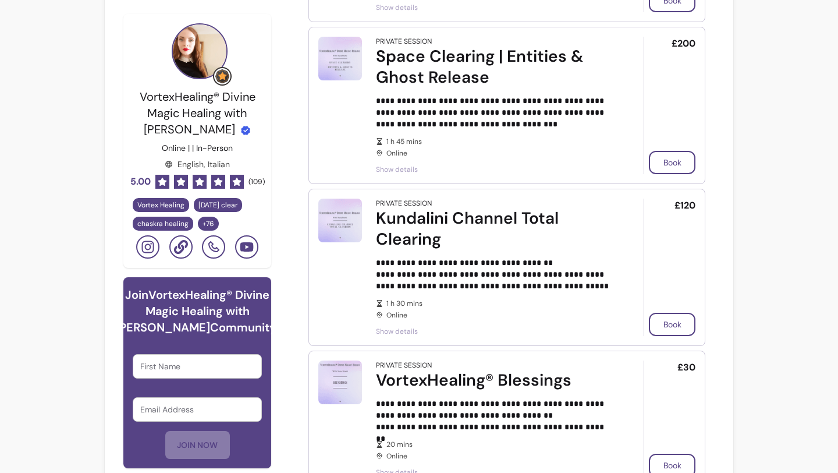
scroll to position [1476, 0]
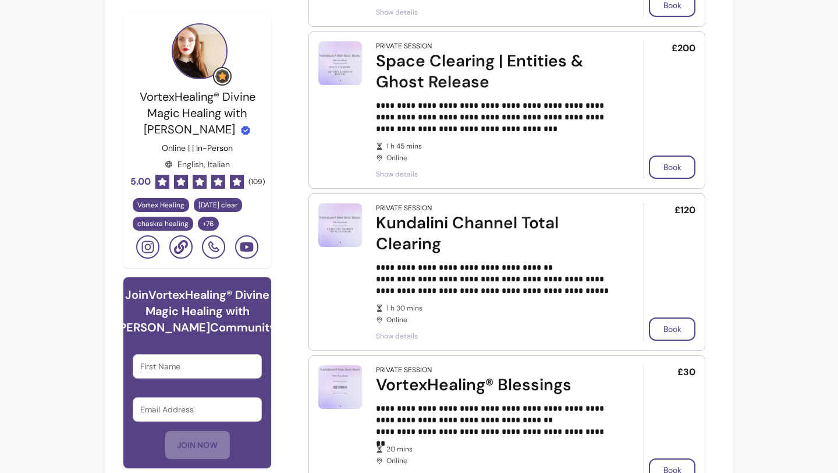
click at [402, 331] on span "Show details" at bounding box center [493, 335] width 235 height 9
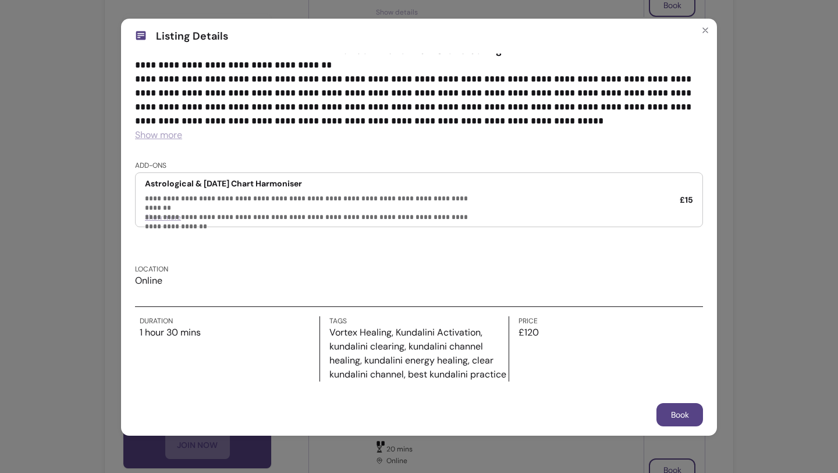
scroll to position [18, 0]
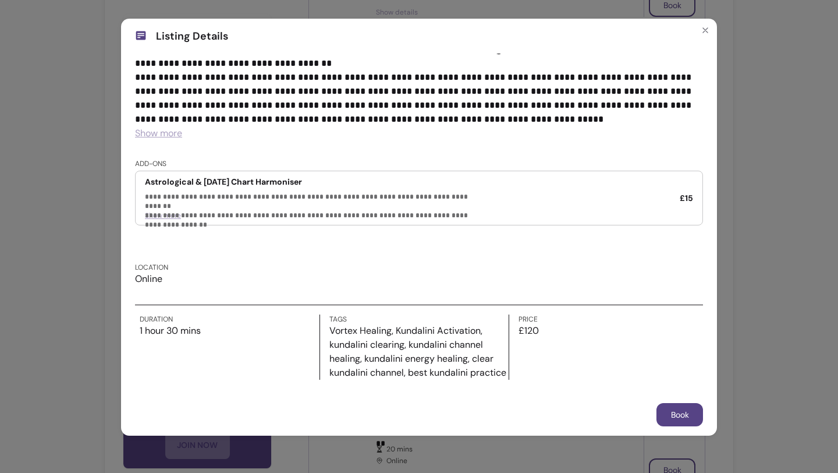
click at [170, 134] on span "Show more" at bounding box center [158, 133] width 47 height 12
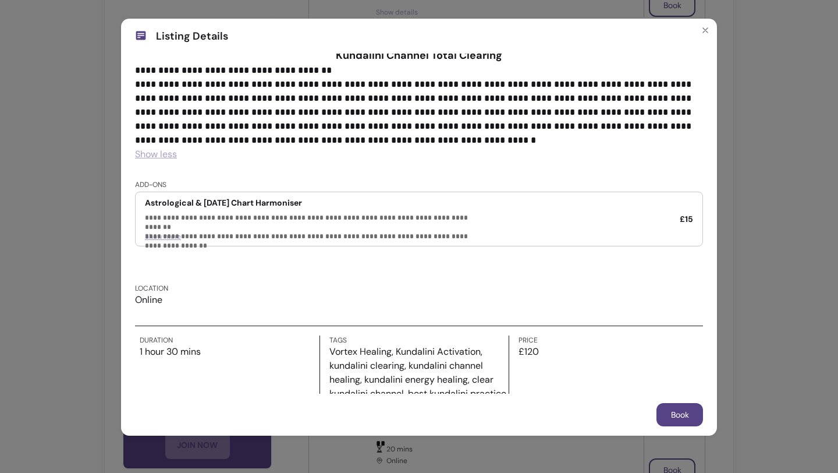
scroll to position [0, 0]
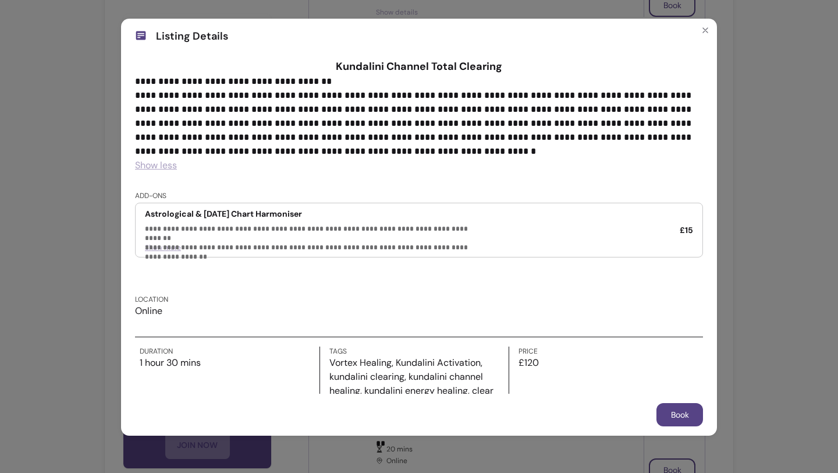
click at [370, 149] on p "**********" at bounding box center [419, 116] width 568 height 84
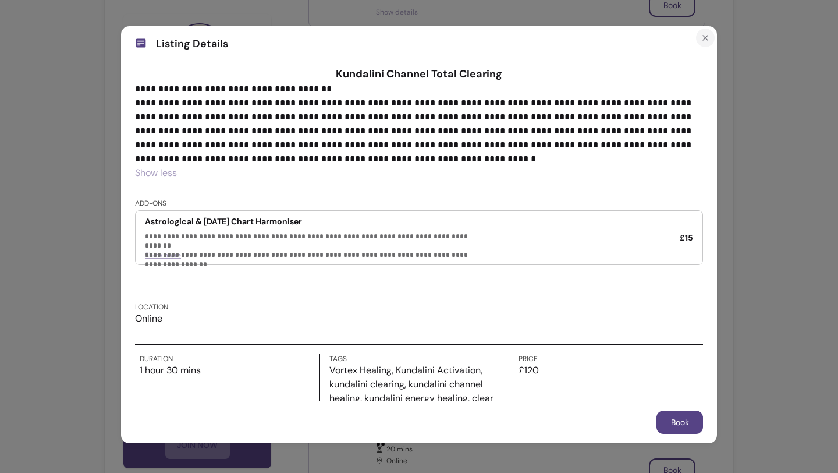
click at [703, 38] on icon "Close" at bounding box center [705, 37] width 9 height 9
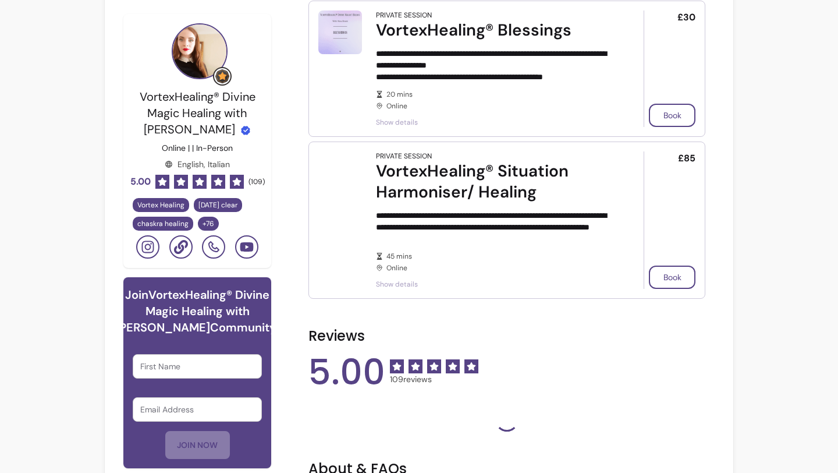
scroll to position [1842, 0]
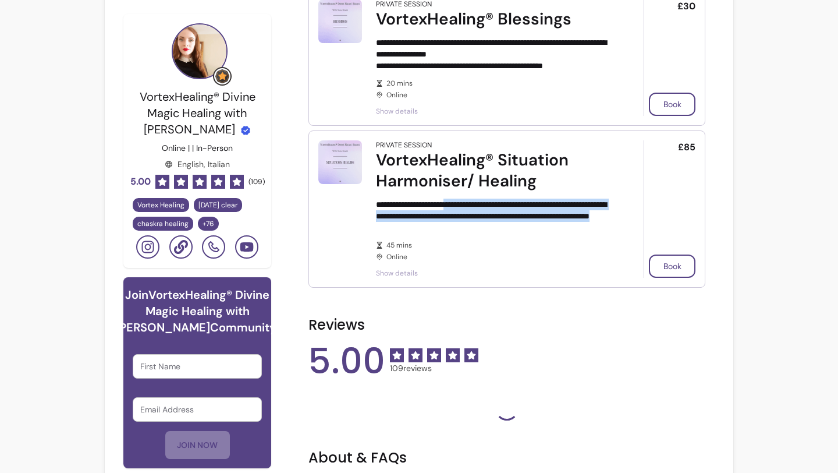
drag, startPoint x: 464, startPoint y: 191, endPoint x: 473, endPoint y: 222, distance: 31.7
click at [473, 222] on p "**********" at bounding box center [493, 215] width 235 height 35
drag, startPoint x: 473, startPoint y: 222, endPoint x: 440, endPoint y: 168, distance: 63.5
click at [440, 168] on div "**********" at bounding box center [493, 208] width 235 height 137
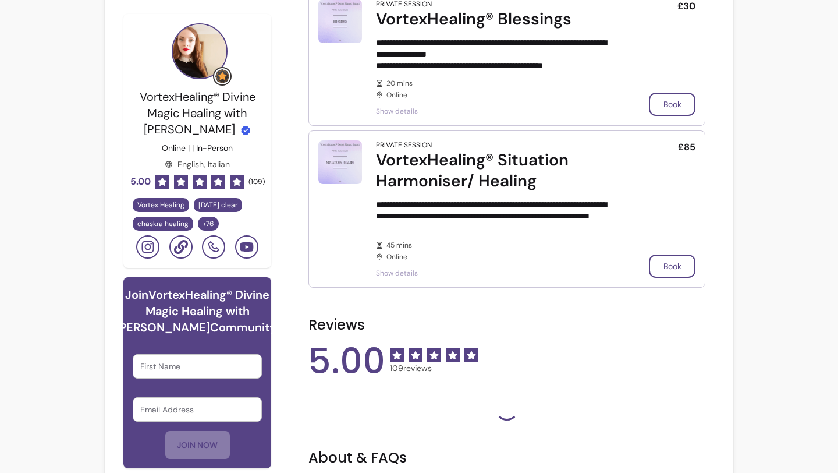
click at [457, 140] on div "Private Session" at bounding box center [493, 144] width 235 height 9
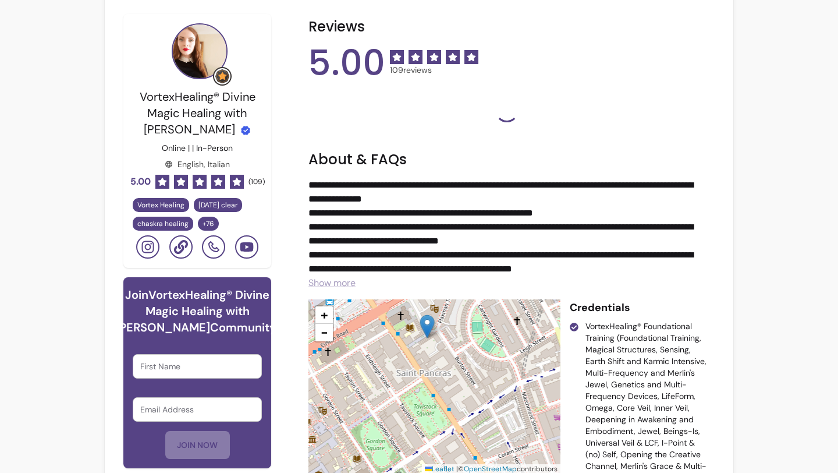
scroll to position [2139, 0]
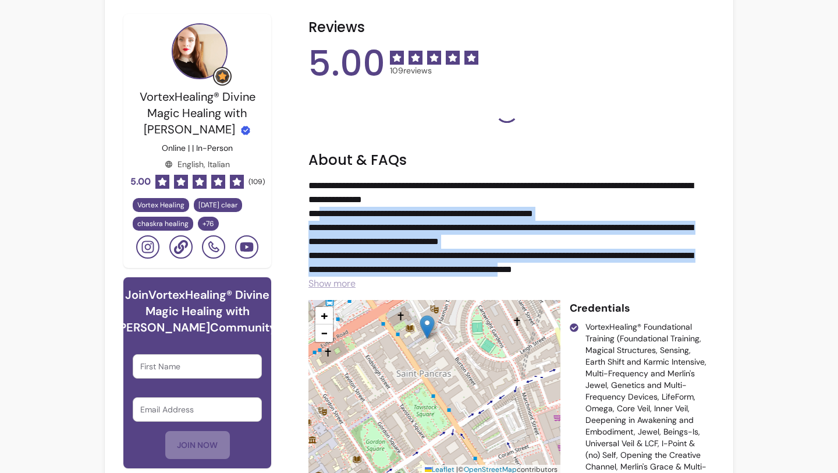
drag, startPoint x: 321, startPoint y: 205, endPoint x: 630, endPoint y: 267, distance: 315.1
click at [630, 267] on p "**********" at bounding box center [502, 228] width 388 height 98
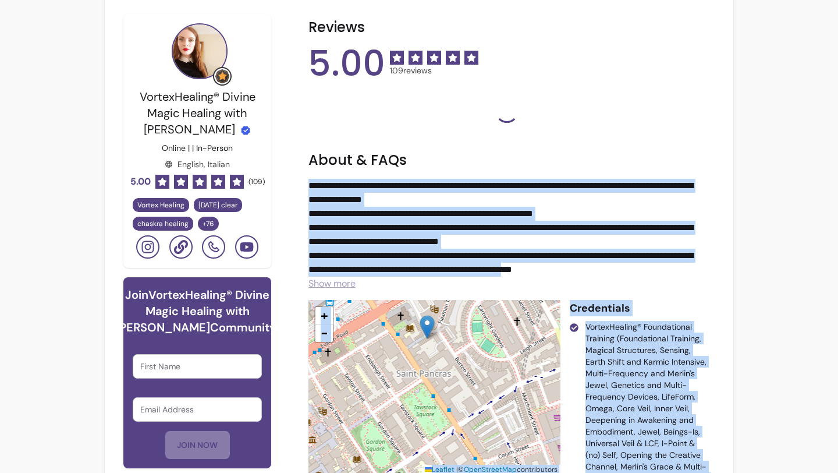
drag, startPoint x: 630, startPoint y: 267, endPoint x: 559, endPoint y: 151, distance: 135.6
click at [559, 151] on div "**********" at bounding box center [506, 366] width 397 height 431
click at [558, 151] on h2 "About & FAQs" at bounding box center [506, 160] width 397 height 19
drag, startPoint x: 558, startPoint y: 151, endPoint x: 638, endPoint y: 269, distance: 142.4
click at [638, 269] on div "**********" at bounding box center [506, 366] width 397 height 431
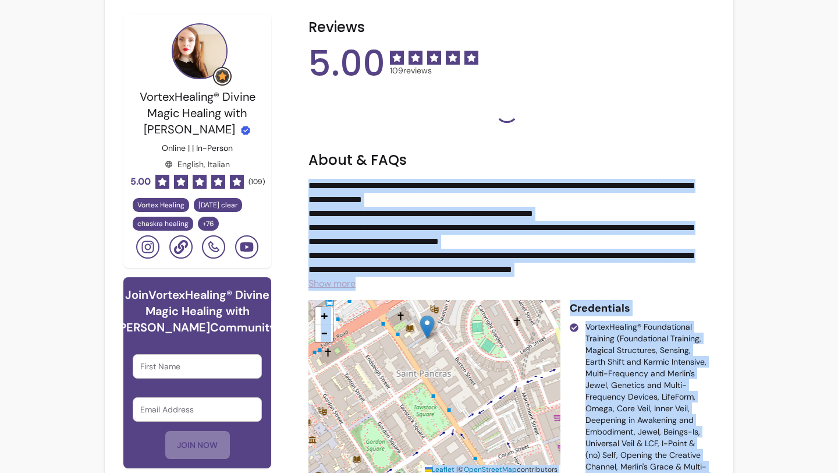
click at [638, 267] on div "**********" at bounding box center [502, 235] width 388 height 112
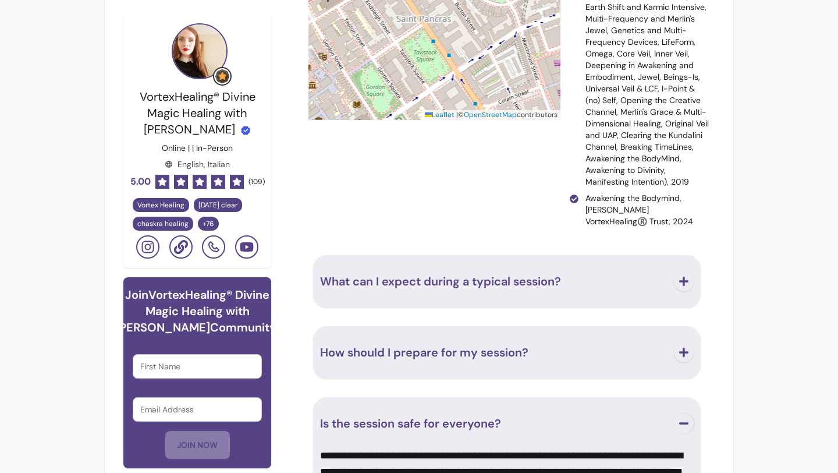
scroll to position [2497, 0]
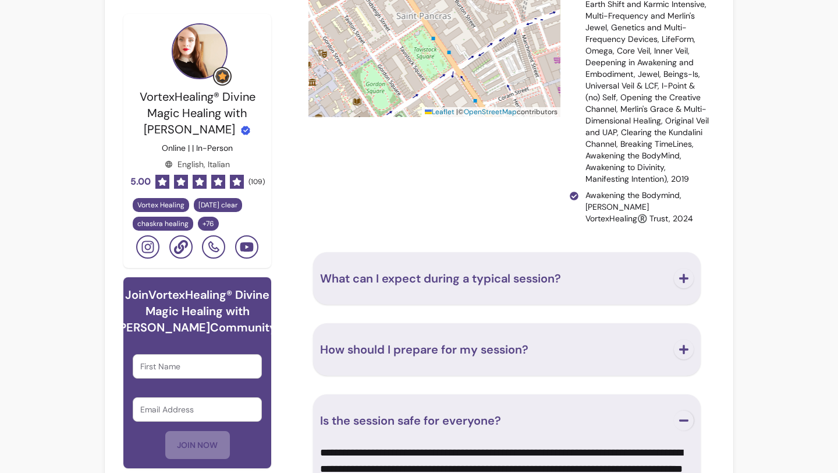
click at [638, 270] on span "What can I expect during a typical session?" at bounding box center [493, 278] width 347 height 16
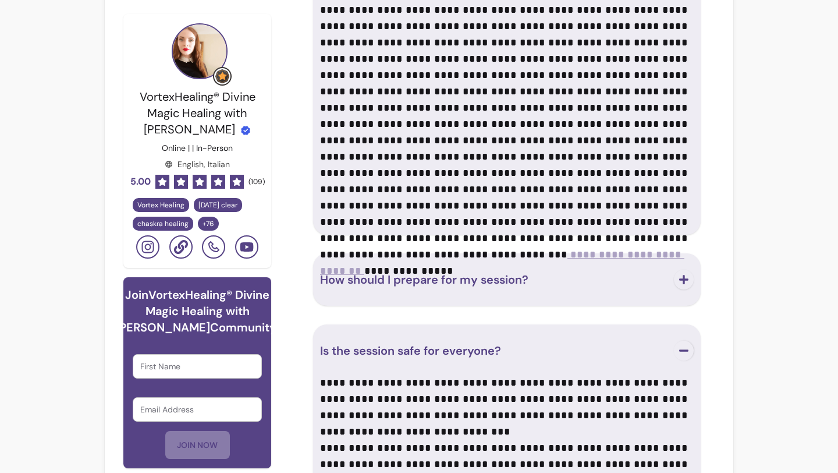
scroll to position [3052, 0]
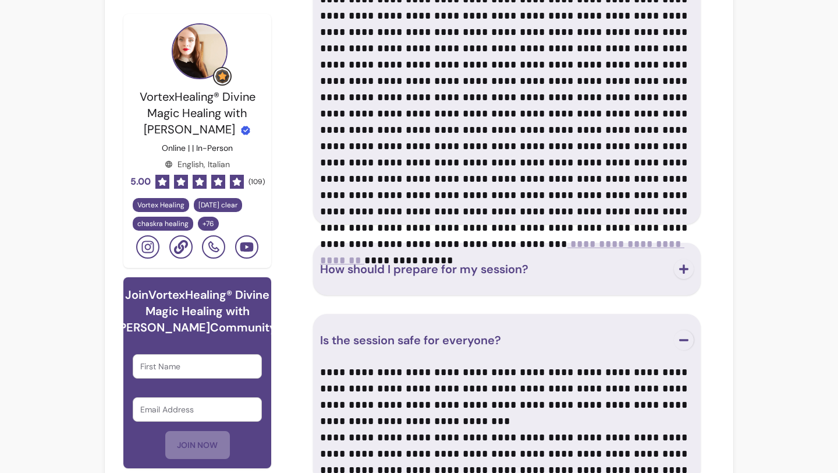
click at [638, 267] on span "How should I prepare for my session?" at bounding box center [493, 269] width 347 height 16
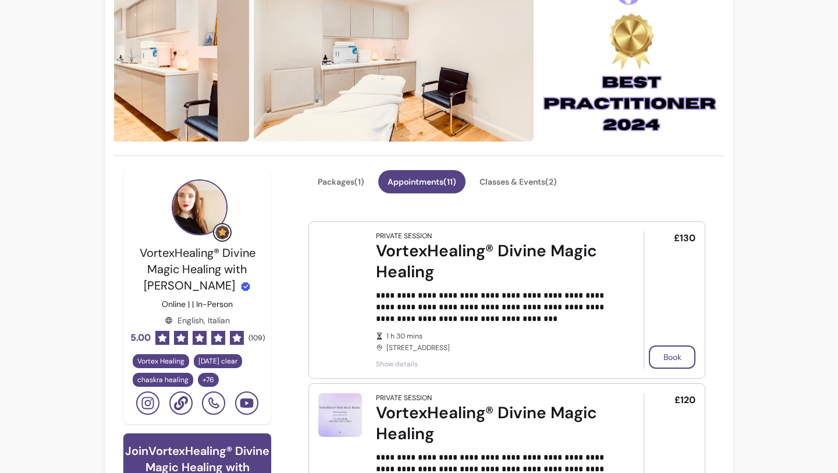
scroll to position [0, 0]
